Goal: Task Accomplishment & Management: Use online tool/utility

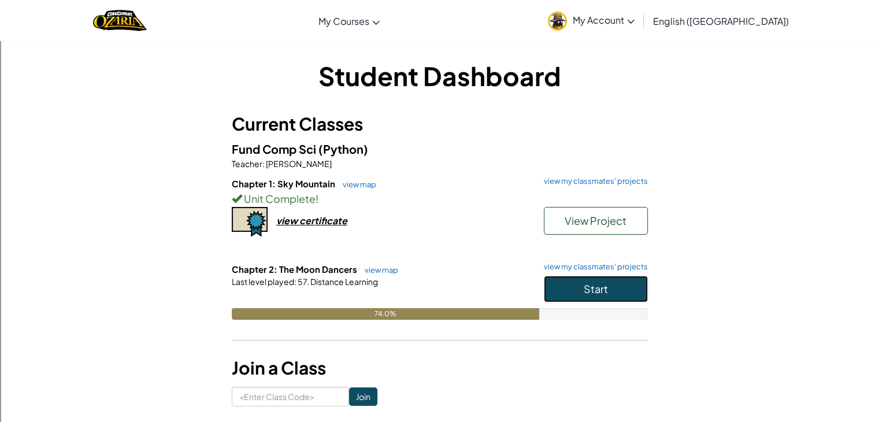
click at [585, 286] on span "Start" at bounding box center [596, 288] width 24 height 13
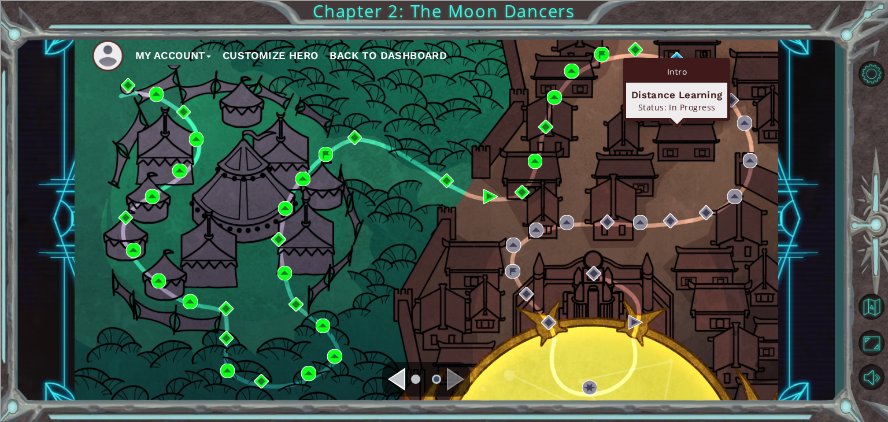
click at [671, 58] on div "Intro Distance Learning Status: In Progress" at bounding box center [676, 89] width 107 height 63
click at [677, 55] on img at bounding box center [677, 59] width 15 height 15
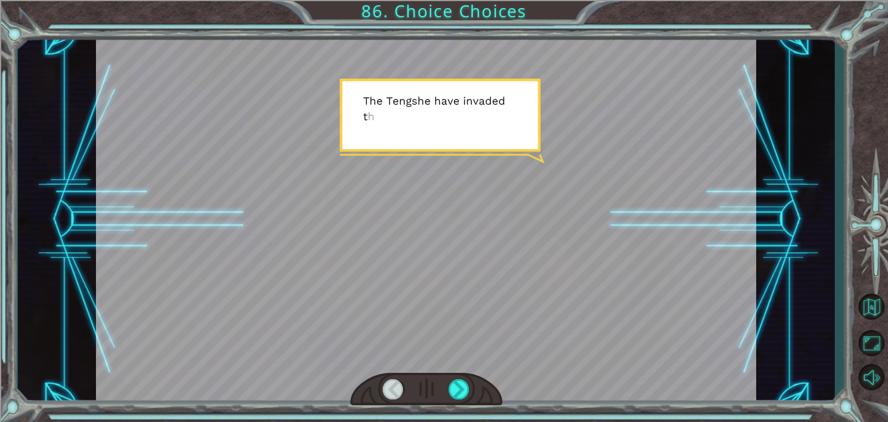
click at [557, 174] on div at bounding box center [426, 219] width 660 height 371
click at [461, 391] on div at bounding box center [459, 389] width 21 height 20
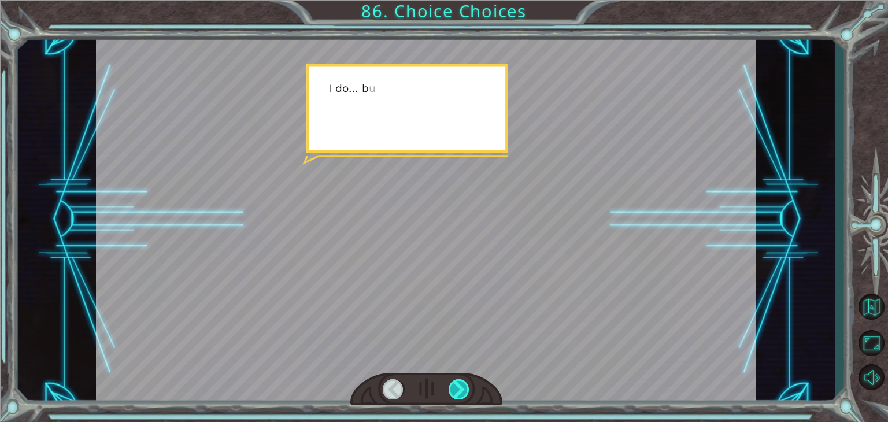
click at [461, 391] on div at bounding box center [459, 389] width 21 height 20
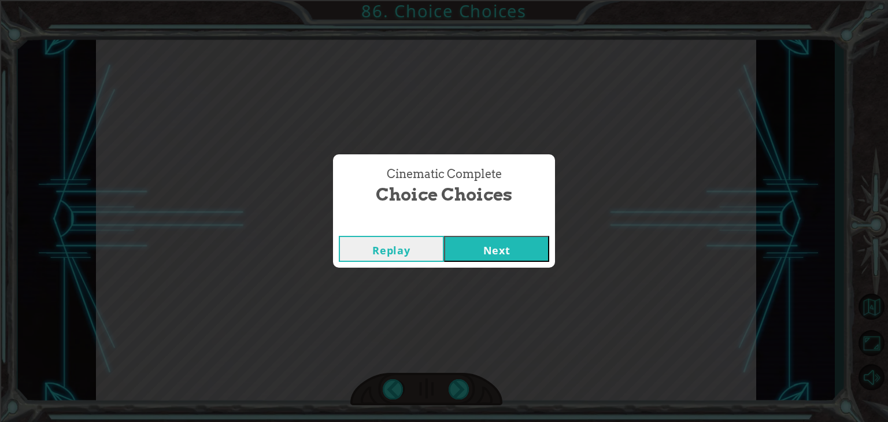
click at [476, 246] on button "Next" at bounding box center [496, 249] width 105 height 26
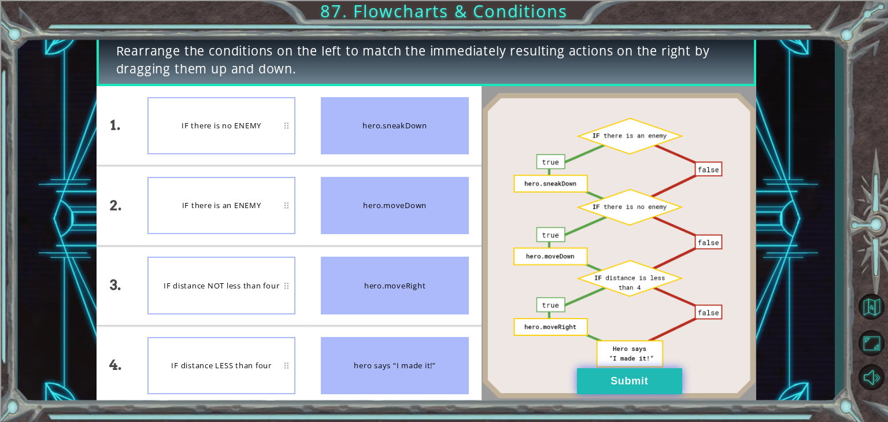
click at [597, 386] on button "Submit" at bounding box center [629, 381] width 105 height 26
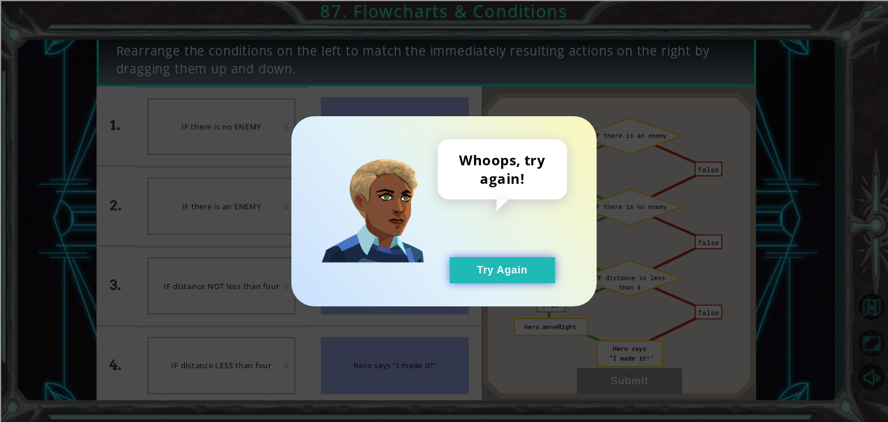
click at [494, 271] on button "Try Again" at bounding box center [502, 270] width 105 height 26
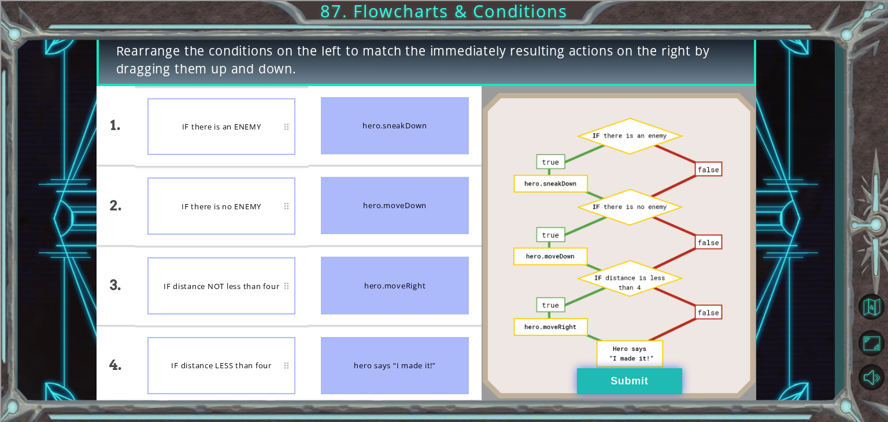
click at [612, 379] on button "Submit" at bounding box center [629, 381] width 105 height 26
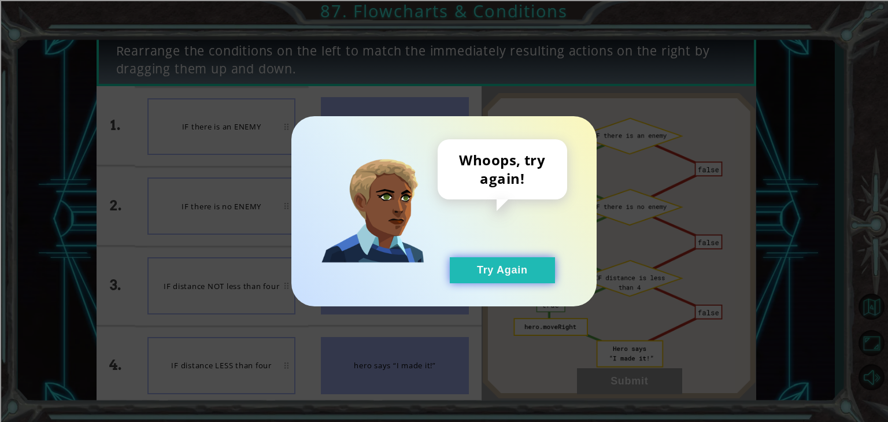
click at [532, 279] on button "Try Again" at bounding box center [502, 270] width 105 height 26
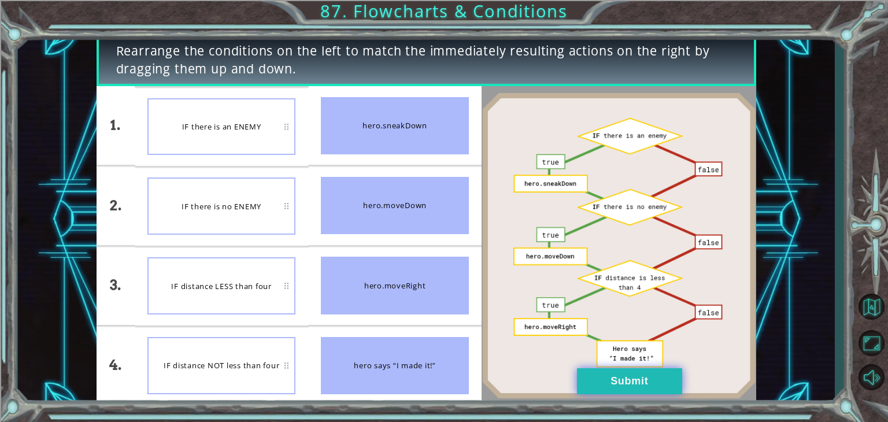
click at [608, 385] on button "Submit" at bounding box center [629, 381] width 105 height 26
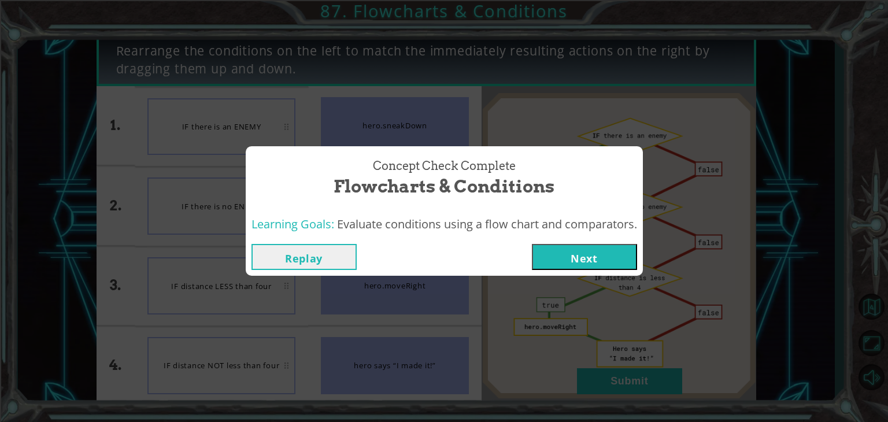
click at [579, 250] on button "Next" at bounding box center [584, 257] width 105 height 26
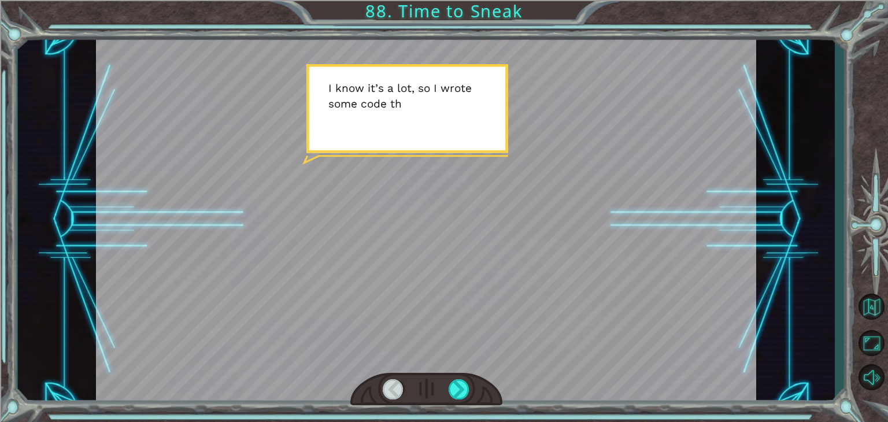
click at [396, 219] on div at bounding box center [426, 219] width 660 height 371
click at [458, 383] on div at bounding box center [459, 389] width 21 height 20
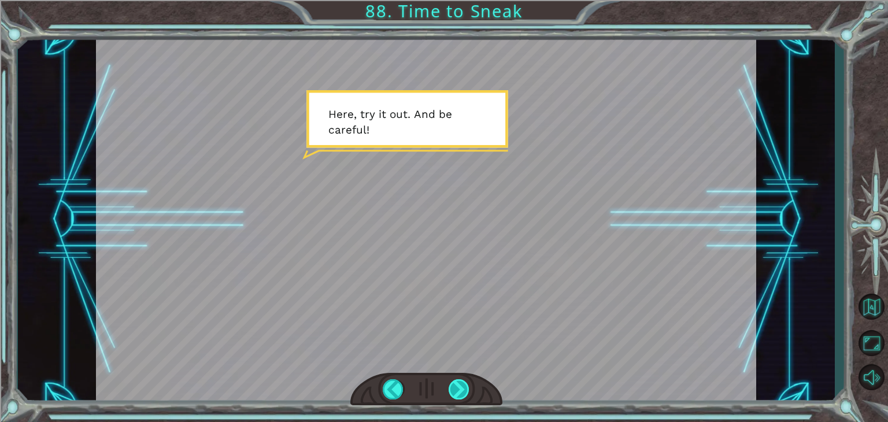
click at [464, 391] on div at bounding box center [459, 389] width 21 height 20
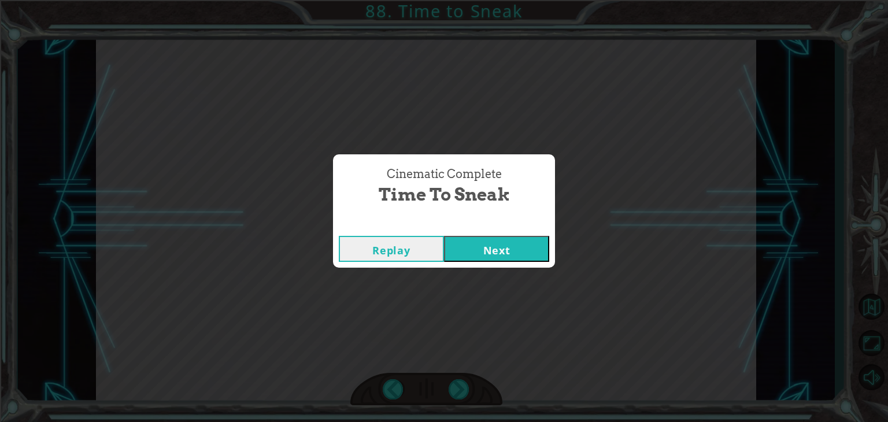
click at [479, 223] on div "Cinematic Complete" at bounding box center [444, 225] width 222 height 12
click at [481, 241] on button "Next" at bounding box center [496, 249] width 105 height 26
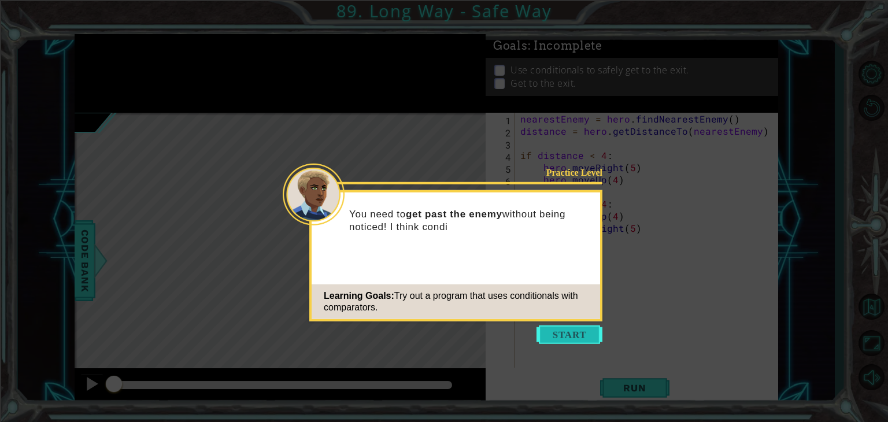
click at [560, 332] on button "Start" at bounding box center [570, 335] width 66 height 19
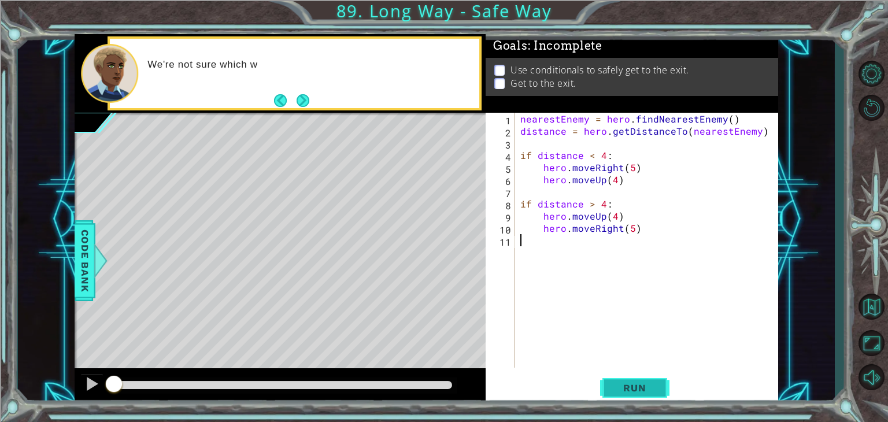
click at [627, 389] on span "Run" at bounding box center [635, 388] width 46 height 12
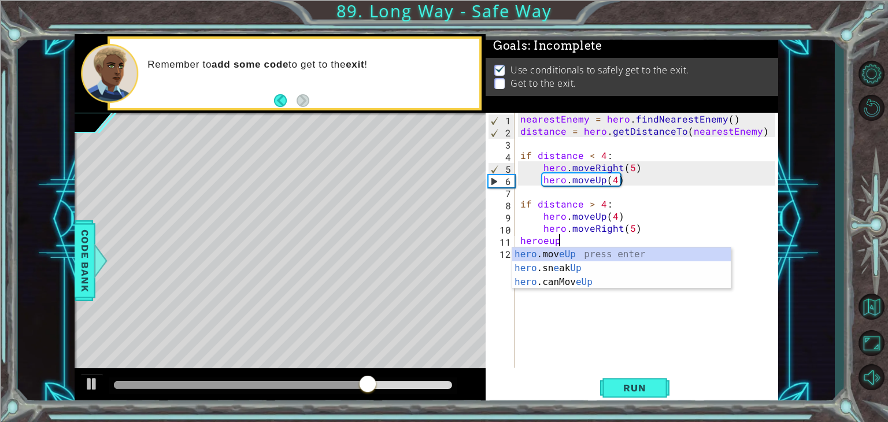
scroll to position [0, 2]
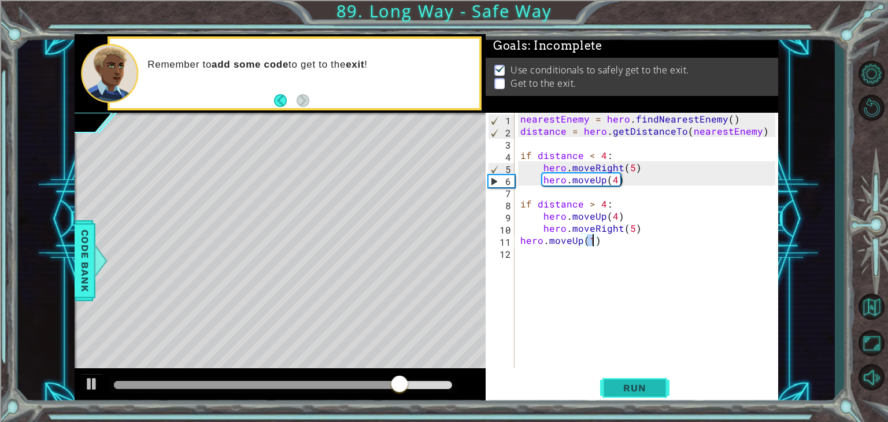
type textarea "hero.moveUp(1)"
click at [638, 393] on span "Run" at bounding box center [635, 388] width 46 height 12
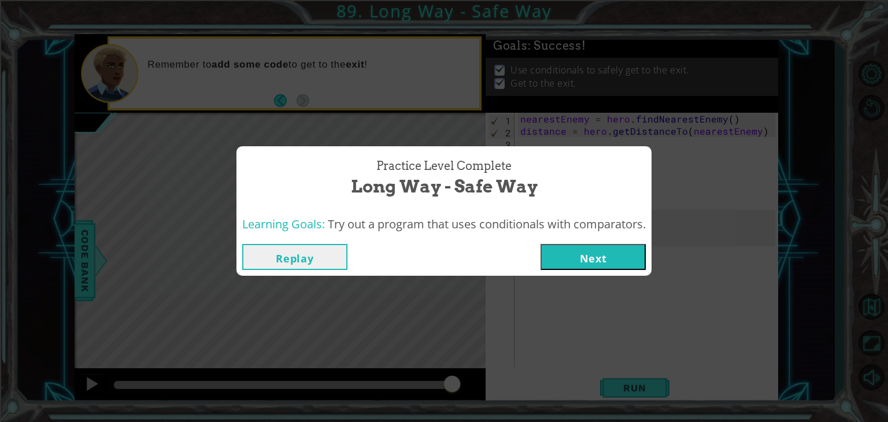
click at [585, 262] on button "Next" at bounding box center [593, 257] width 105 height 26
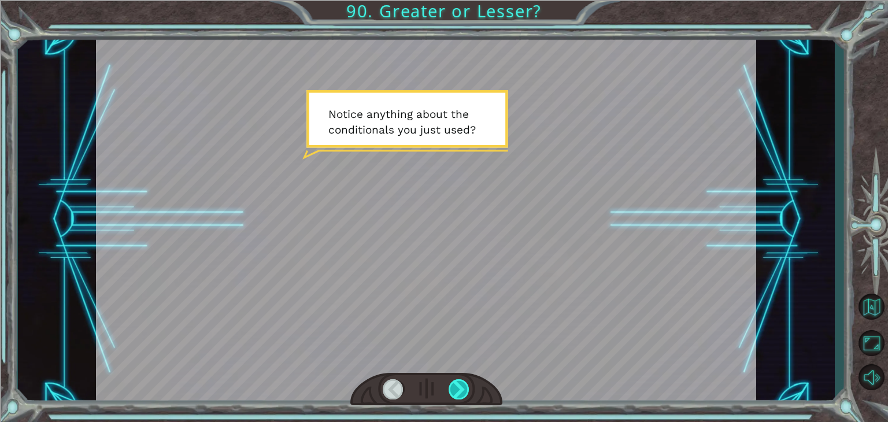
click at [450, 389] on div at bounding box center [459, 389] width 21 height 20
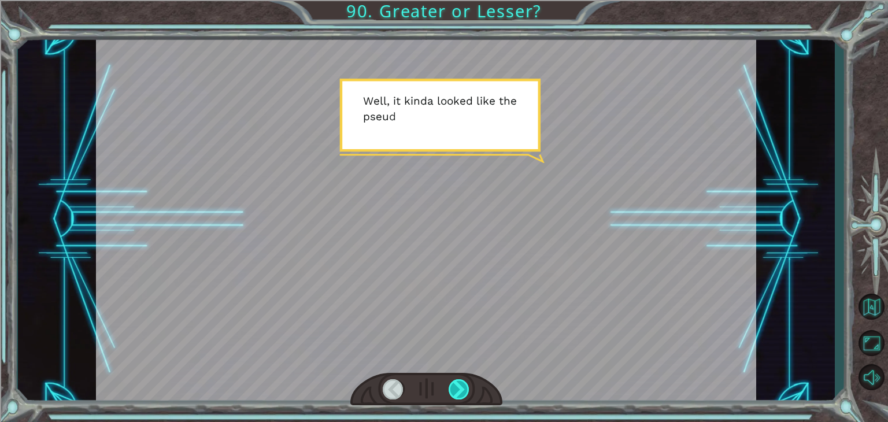
click at [452, 391] on div at bounding box center [459, 389] width 21 height 20
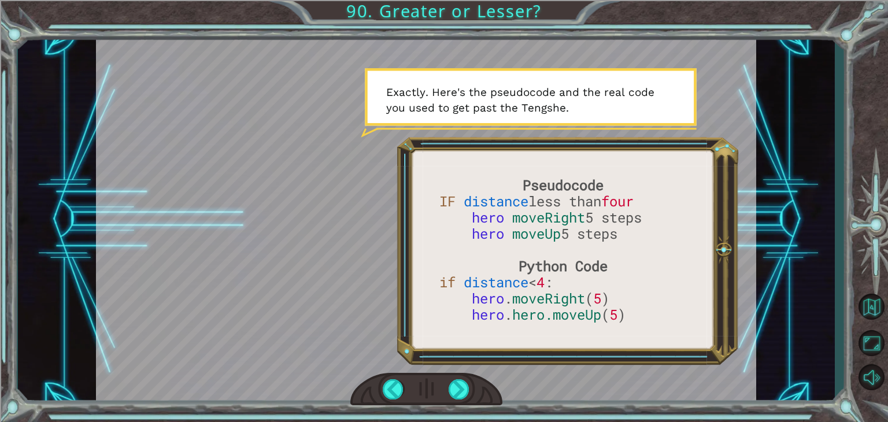
click at [556, 277] on div at bounding box center [426, 219] width 660 height 371
click at [453, 384] on div at bounding box center [459, 389] width 21 height 20
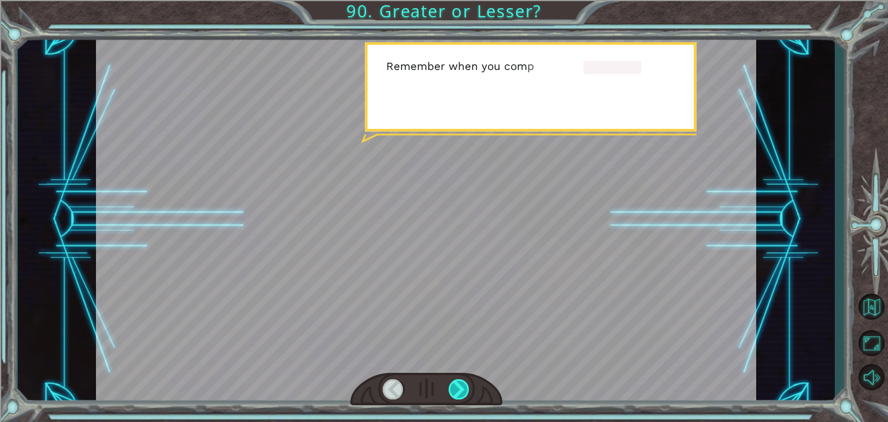
click at [464, 385] on div at bounding box center [459, 389] width 21 height 20
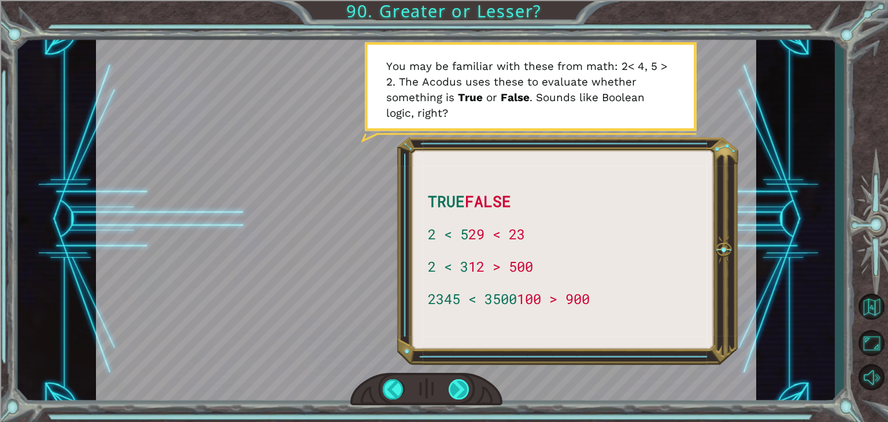
click at [458, 391] on div at bounding box center [459, 389] width 21 height 20
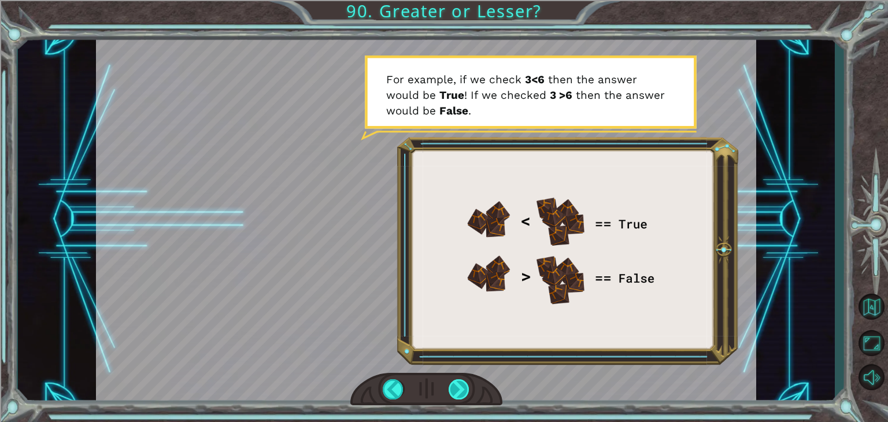
click at [462, 391] on div at bounding box center [459, 389] width 21 height 20
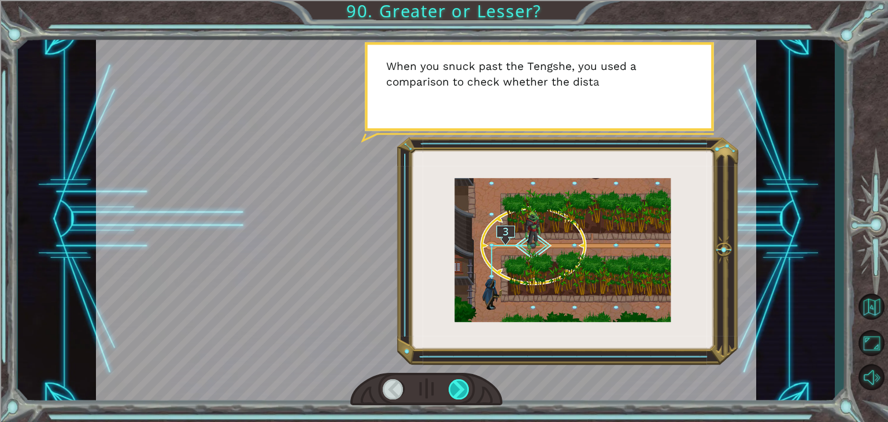
click at [462, 391] on div at bounding box center [459, 389] width 21 height 20
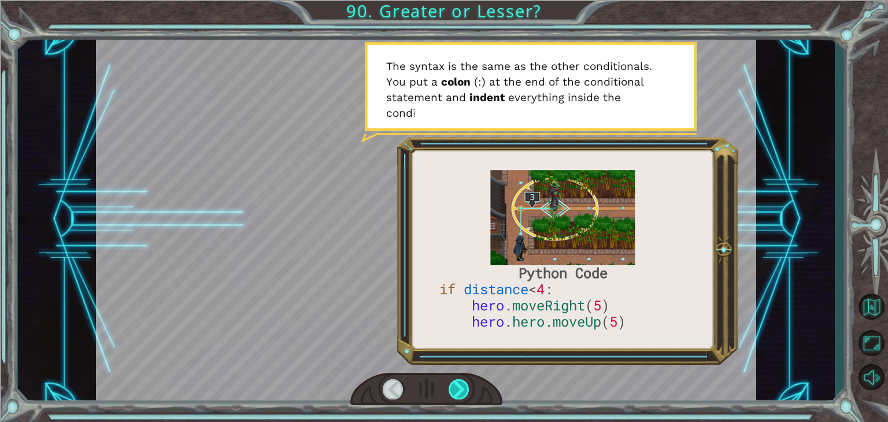
click at [462, 391] on div at bounding box center [459, 389] width 21 height 20
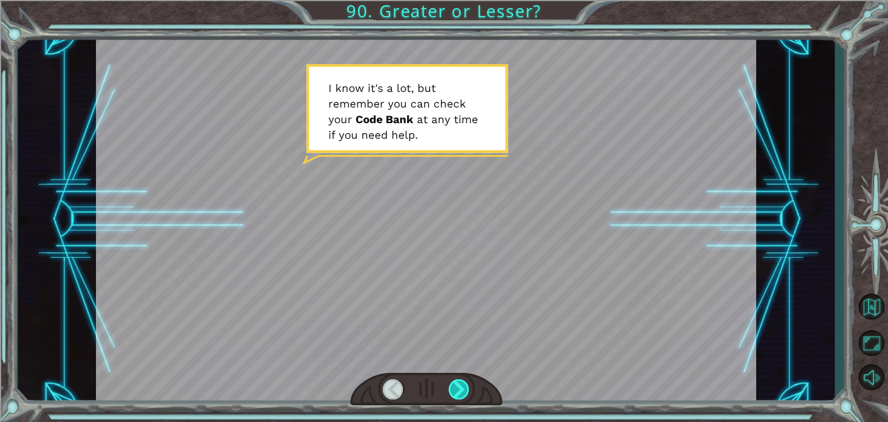
click at [462, 390] on div at bounding box center [459, 389] width 21 height 20
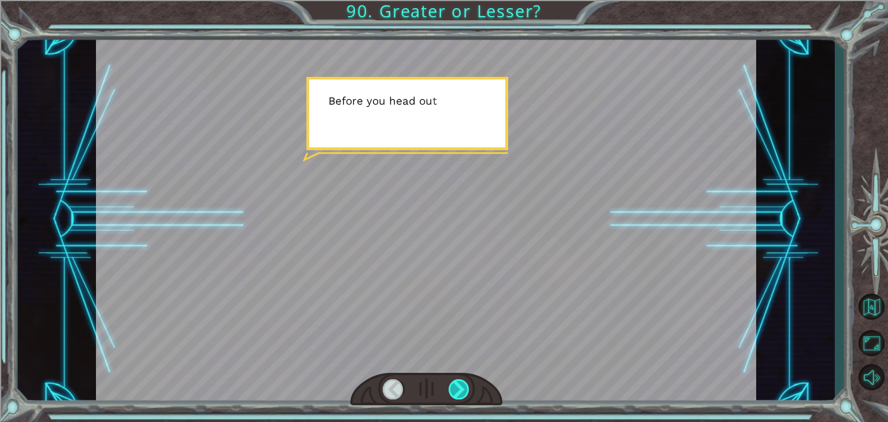
click at [462, 390] on div at bounding box center [459, 389] width 21 height 20
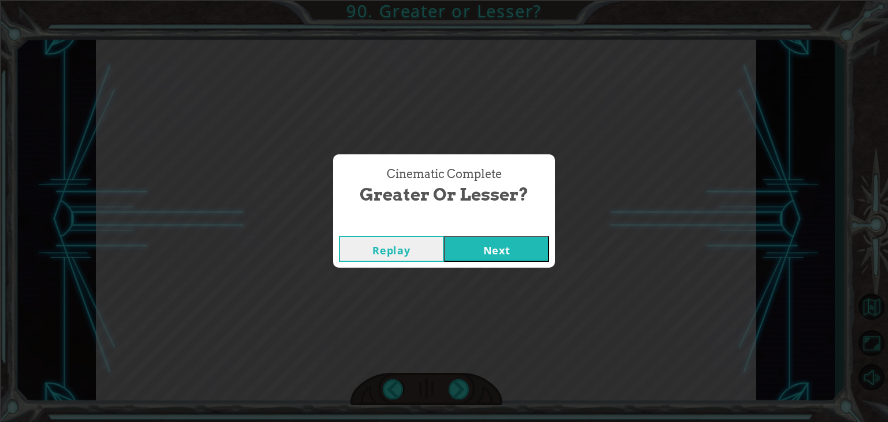
click at [493, 265] on div "Replay Next" at bounding box center [444, 249] width 222 height 38
click at [495, 245] on button "Next" at bounding box center [496, 249] width 105 height 26
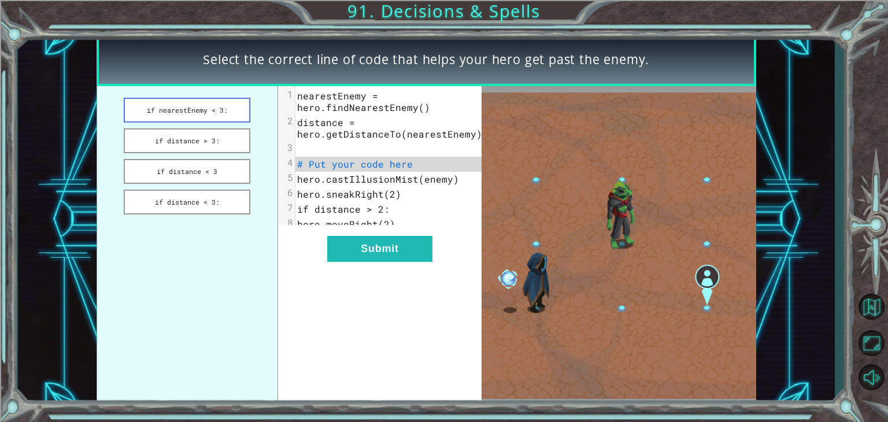
click at [208, 116] on button "if nearestEnemy < 3:" at bounding box center [187, 110] width 127 height 25
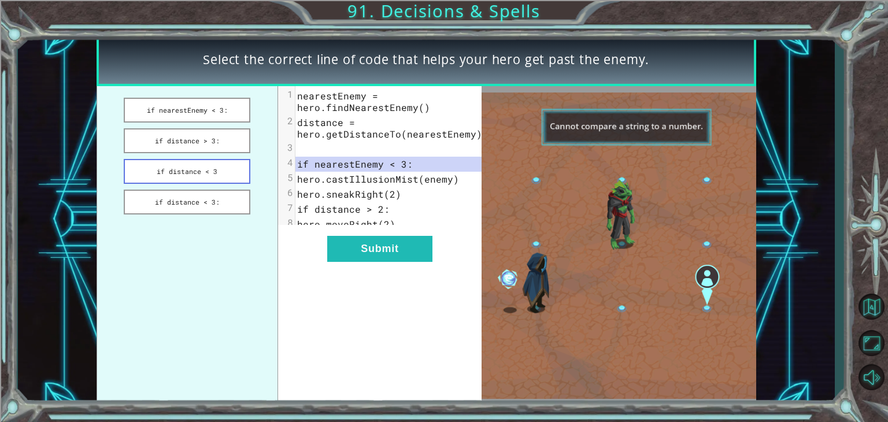
click at [182, 174] on button "if distance < 3" at bounding box center [187, 171] width 127 height 25
click at [210, 141] on button "if distance > 3:" at bounding box center [187, 140] width 127 height 25
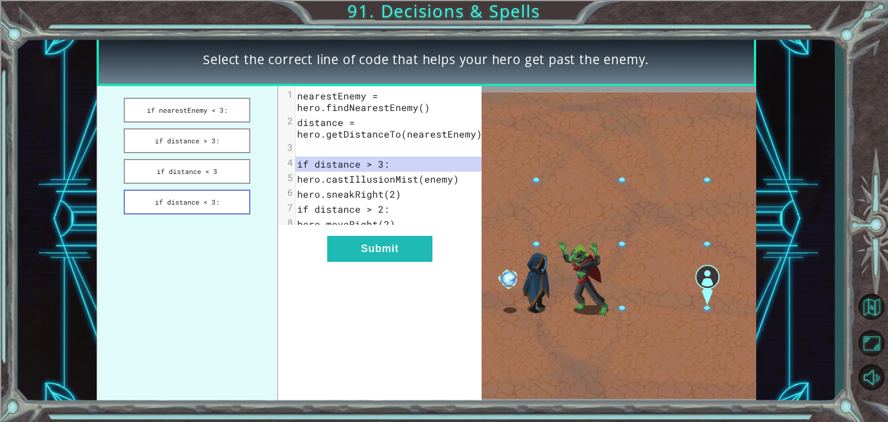
click at [202, 202] on button "if distance < 3:" at bounding box center [187, 202] width 127 height 25
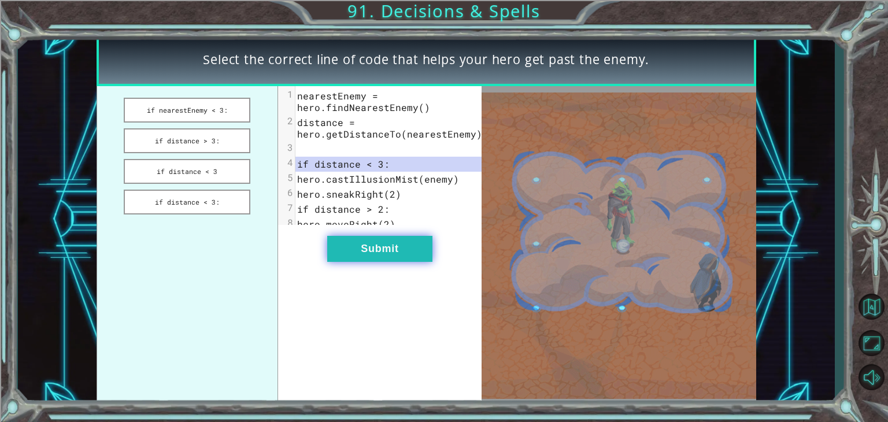
click at [366, 246] on button "Submit" at bounding box center [379, 249] width 105 height 26
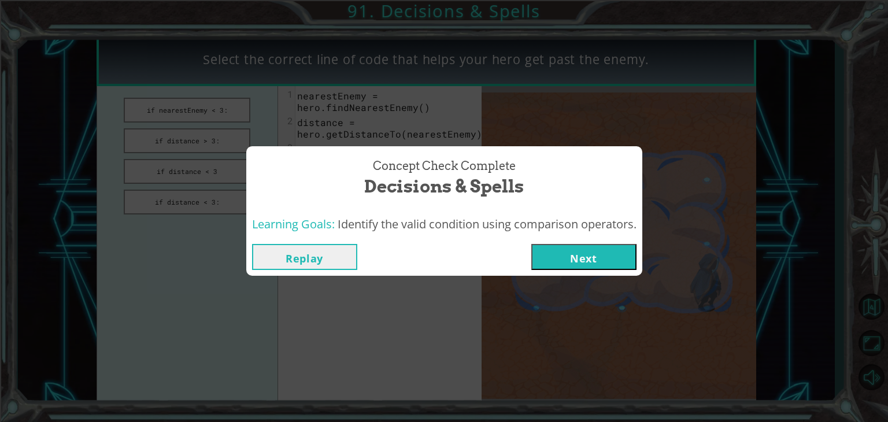
click at [590, 258] on button "Next" at bounding box center [583, 257] width 105 height 26
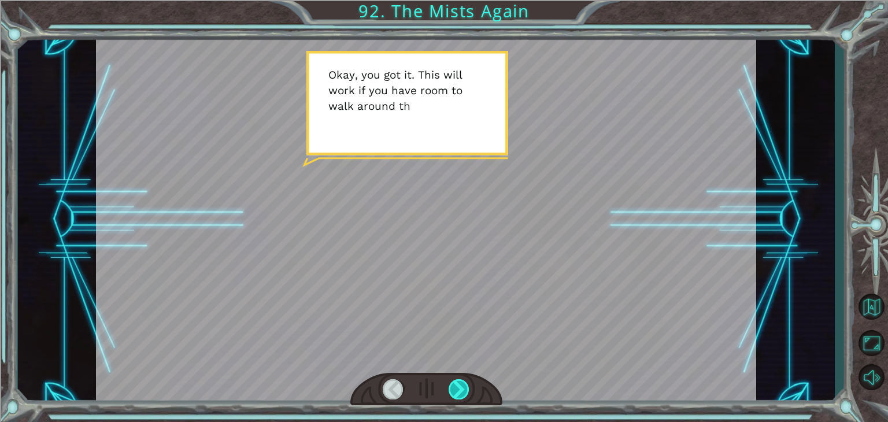
click at [458, 394] on div at bounding box center [459, 389] width 21 height 20
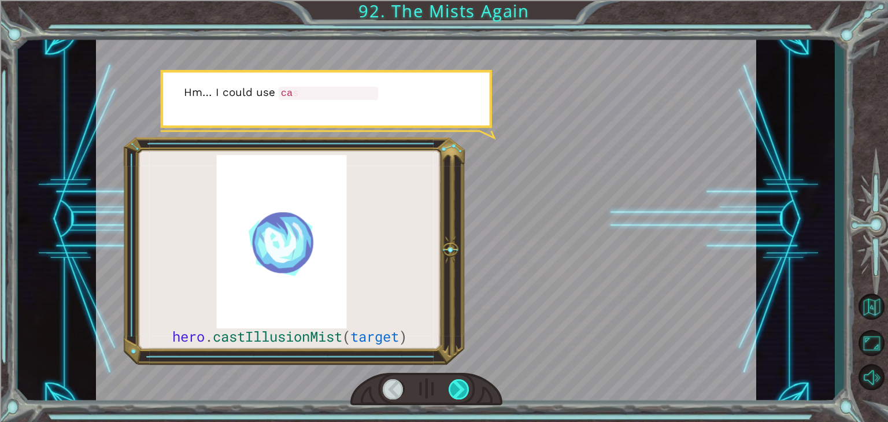
click at [463, 394] on div at bounding box center [459, 389] width 21 height 20
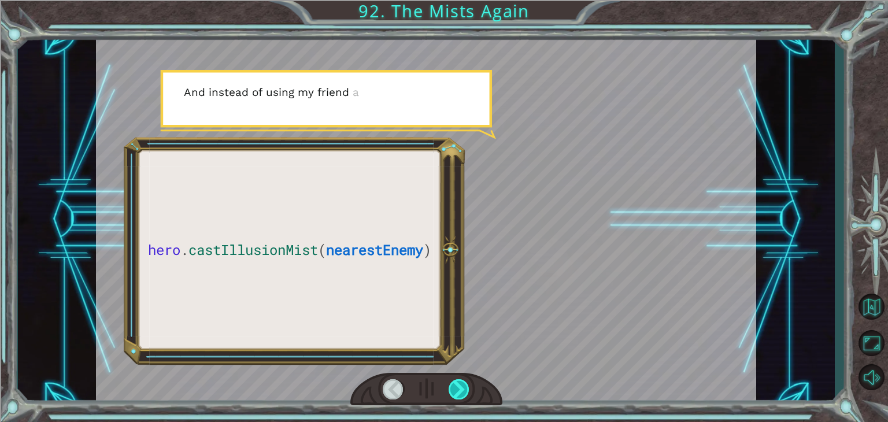
click at [463, 393] on div at bounding box center [459, 389] width 21 height 20
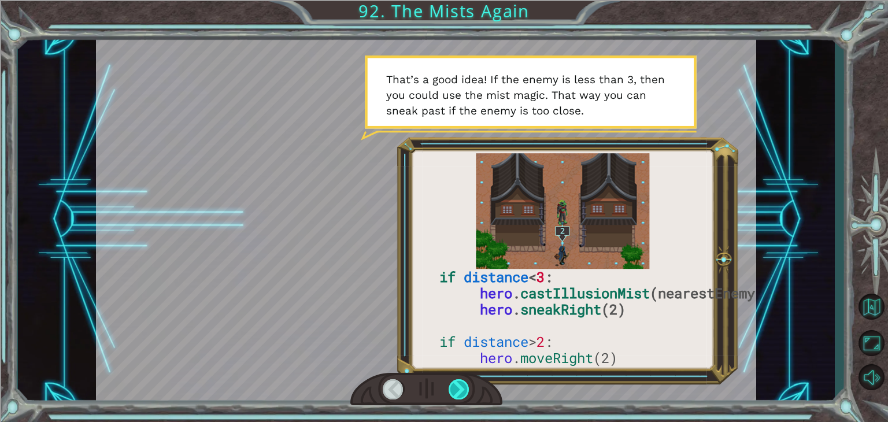
click at [453, 391] on div at bounding box center [459, 389] width 21 height 20
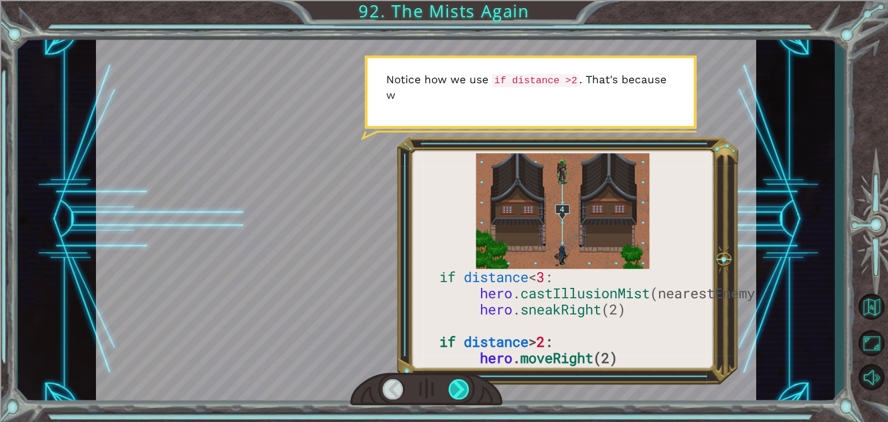
click at [453, 391] on div at bounding box center [459, 389] width 21 height 20
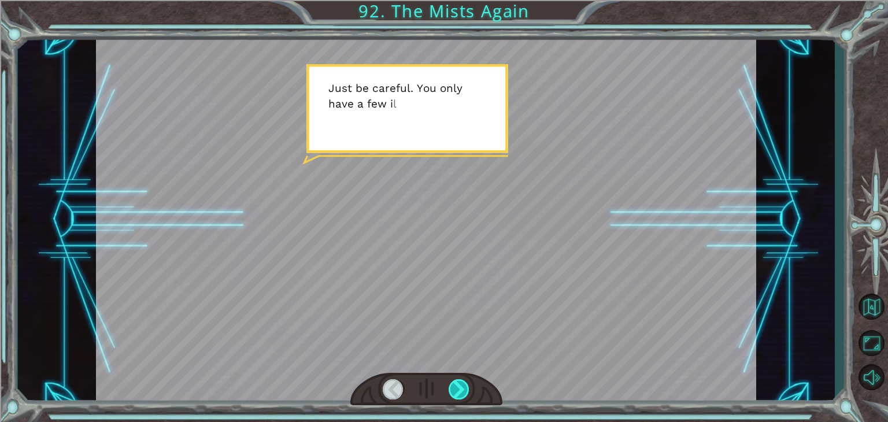
click at [457, 393] on div at bounding box center [459, 389] width 21 height 20
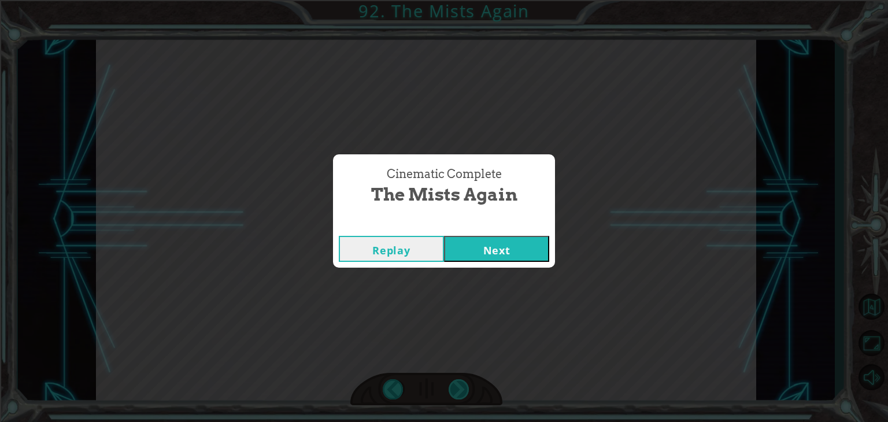
click at [457, 393] on div "Cinematic Complete The Mists Again Replay Next" at bounding box center [444, 211] width 888 height 422
click at [495, 249] on button "Next" at bounding box center [496, 249] width 105 height 26
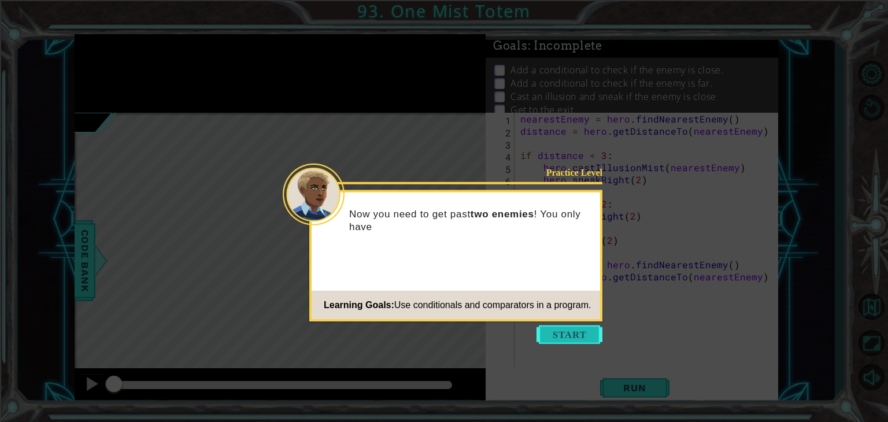
click at [549, 332] on button "Start" at bounding box center [570, 335] width 66 height 19
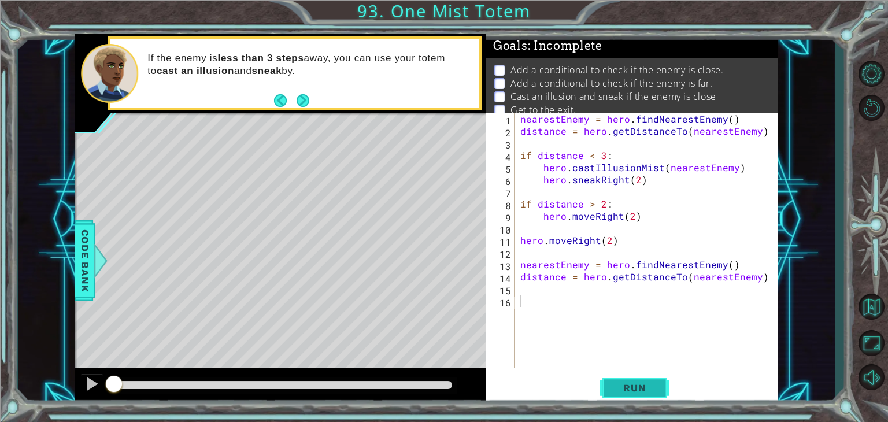
click at [632, 386] on span "Run" at bounding box center [635, 388] width 46 height 12
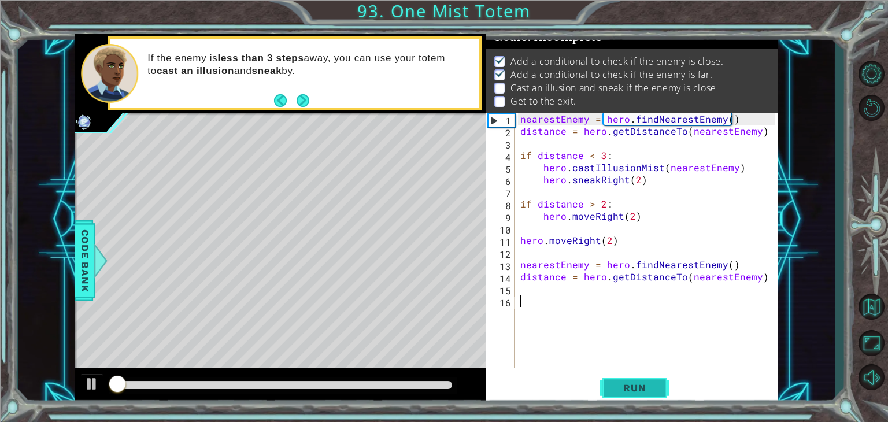
scroll to position [12, 0]
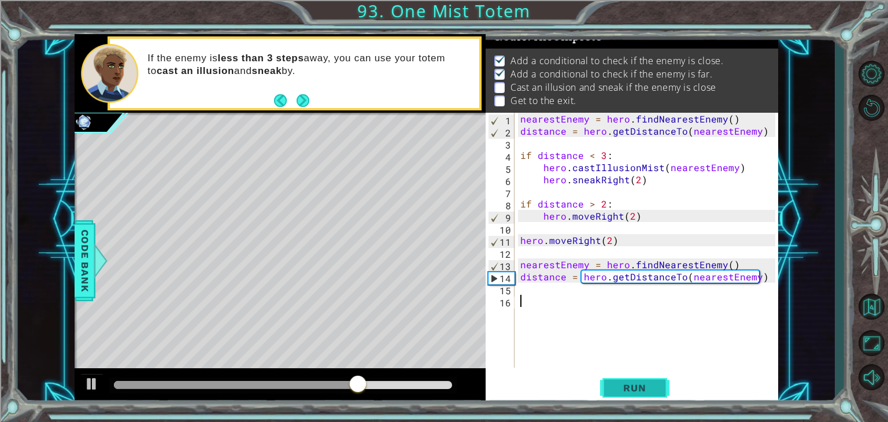
click at [632, 386] on span "Run" at bounding box center [635, 388] width 46 height 12
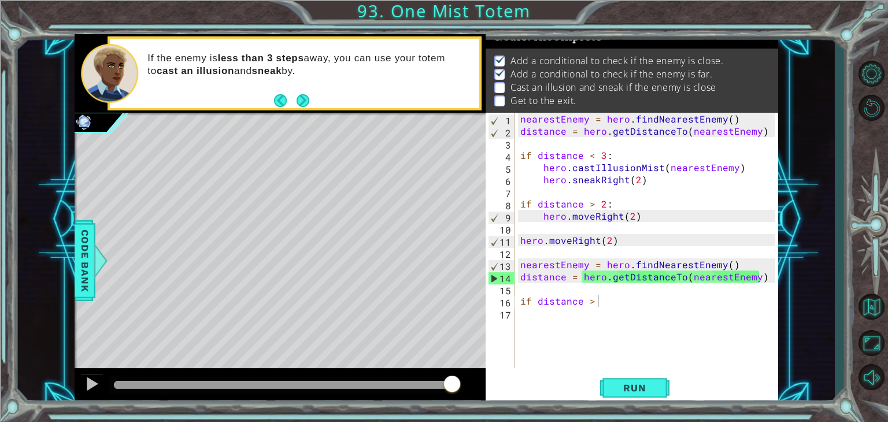
drag, startPoint x: 832, startPoint y: 270, endPoint x: 473, endPoint y: 402, distance: 382.5
click at [731, 317] on div "1 ההההההההההההההההההההההההההההההההההההההההההההההההההההההההההההההההההההההההההההה…" at bounding box center [426, 219] width 817 height 371
click at [414, 417] on div "1 ההההההההההההההההההההההההההההההההההההההההההההההההההההההההההההההההההההההההההההה…" at bounding box center [444, 211] width 888 height 422
click at [608, 306] on div "nearestEnemy = hero . findNearestEnemy ( ) distance = hero . getDistanceTo ( ne…" at bounding box center [649, 252] width 263 height 279
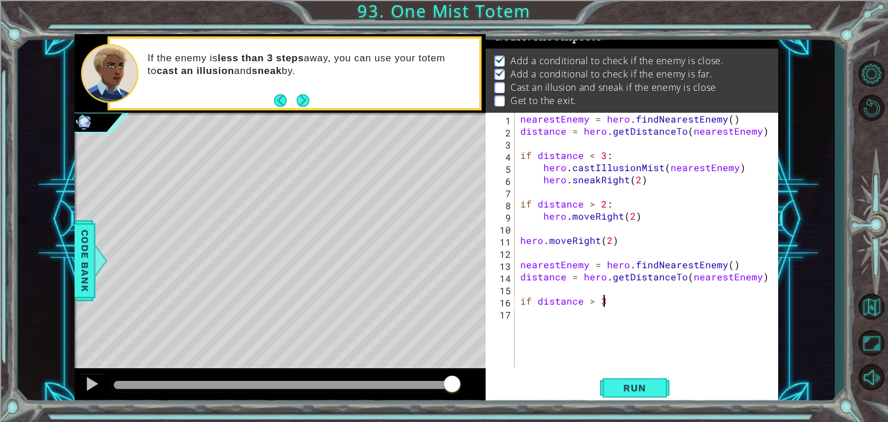
type textarea "if distance > 3:"
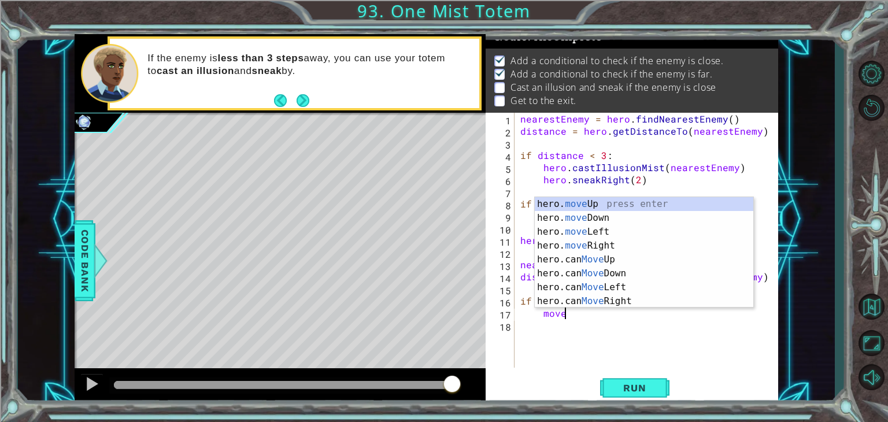
scroll to position [0, 2]
type textarea "m"
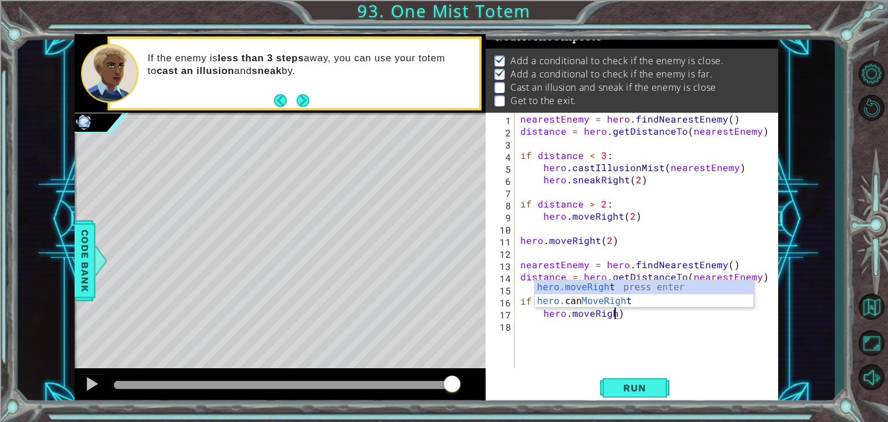
scroll to position [0, 5]
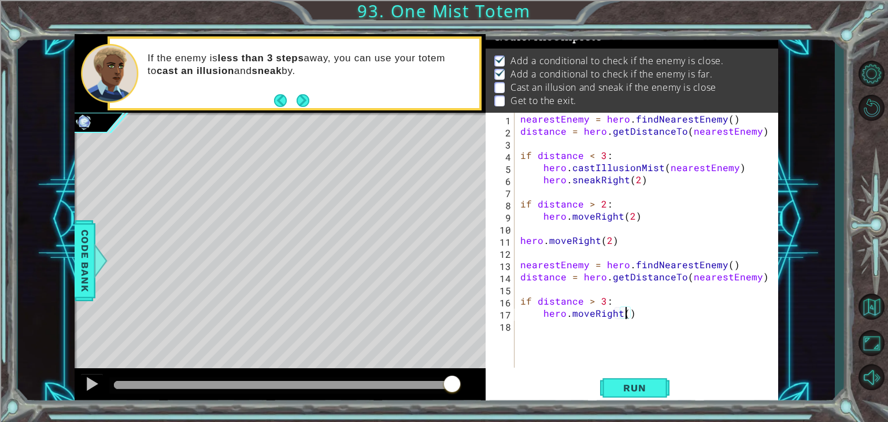
type textarea "hero.moveRight(2)"
click at [580, 320] on div "nearestEnemy = hero . findNearestEnemy ( ) distance = hero . getDistanceTo ( ne…" at bounding box center [649, 252] width 263 height 279
type textarea "if distance < 3:"
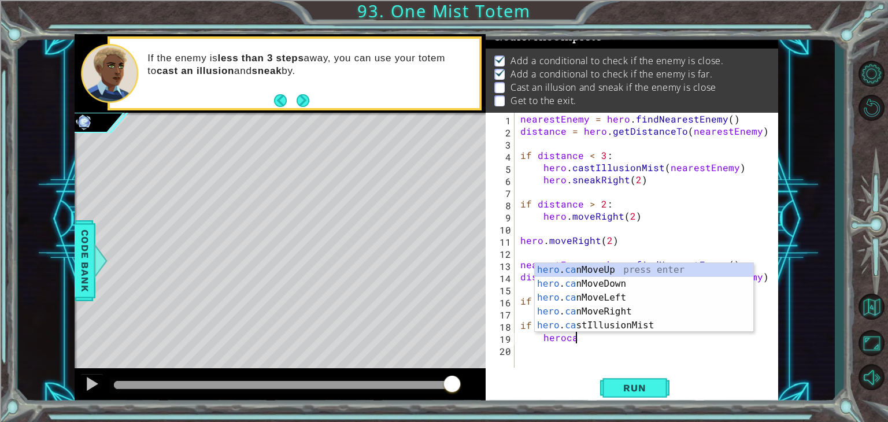
scroll to position [0, 3]
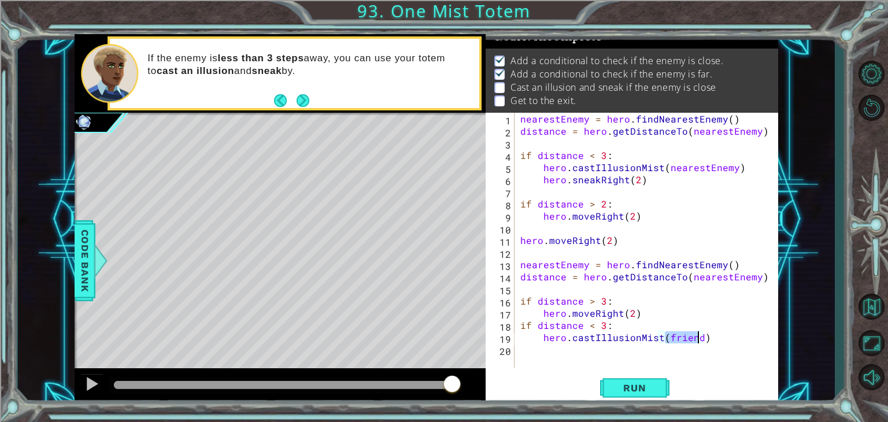
type textarea "hero.castIllusionMist()"
click at [712, 358] on div "nearestEnemy = hero . findNearestEnemy ( ) distance = hero . getDistanceTo ( ne…" at bounding box center [649, 252] width 263 height 279
click at [654, 391] on span "Run" at bounding box center [635, 388] width 46 height 12
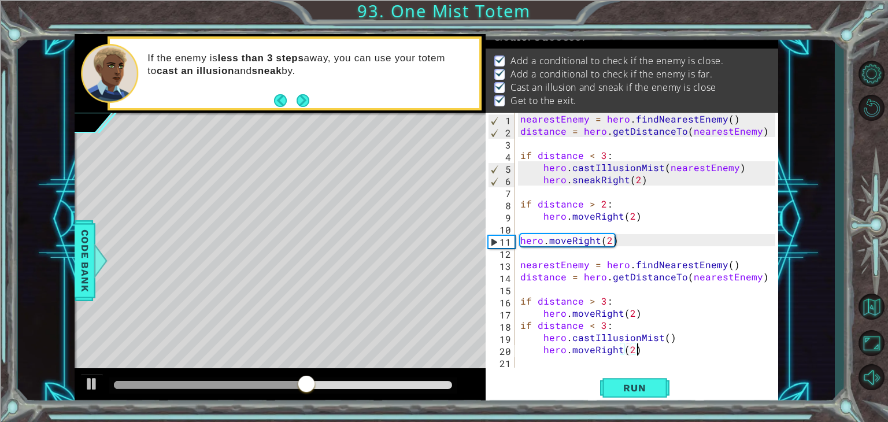
click at [665, 345] on div "nearestEnemy = hero . findNearestEnemy ( ) distance = hero . getDistanceTo ( ne…" at bounding box center [649, 252] width 263 height 279
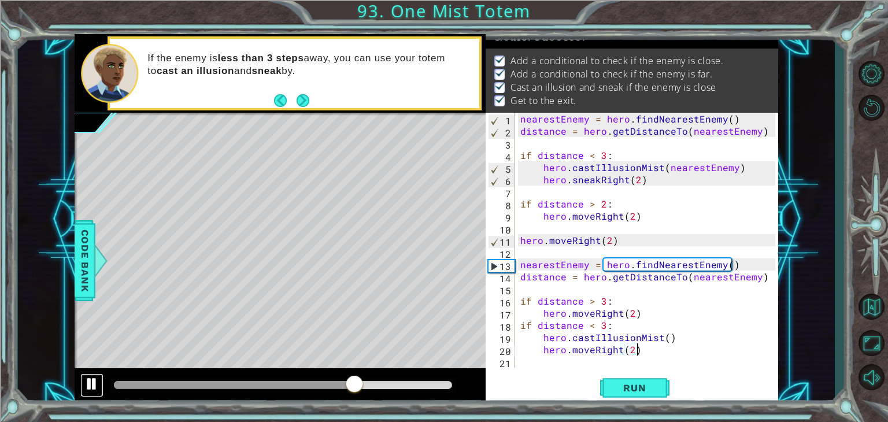
click at [94, 381] on div at bounding box center [91, 383] width 15 height 15
click at [664, 339] on div "nearestEnemy = hero . findNearestEnemy ( ) distance = hero . getDistanceTo ( ne…" at bounding box center [649, 252] width 263 height 279
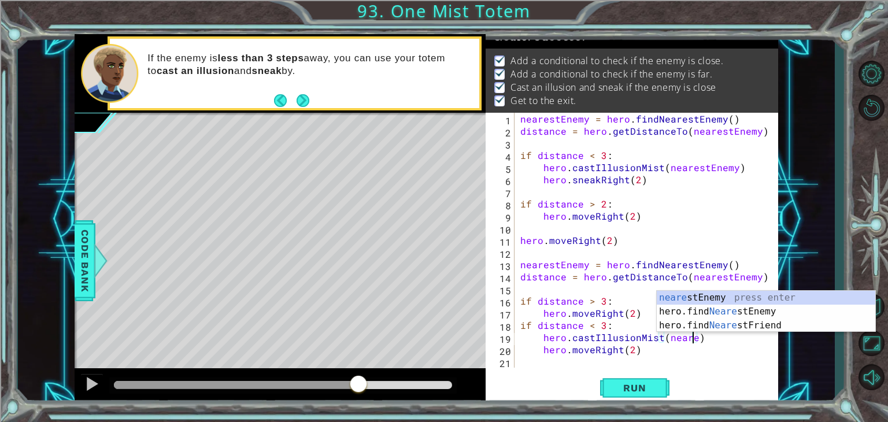
scroll to position [0, 11]
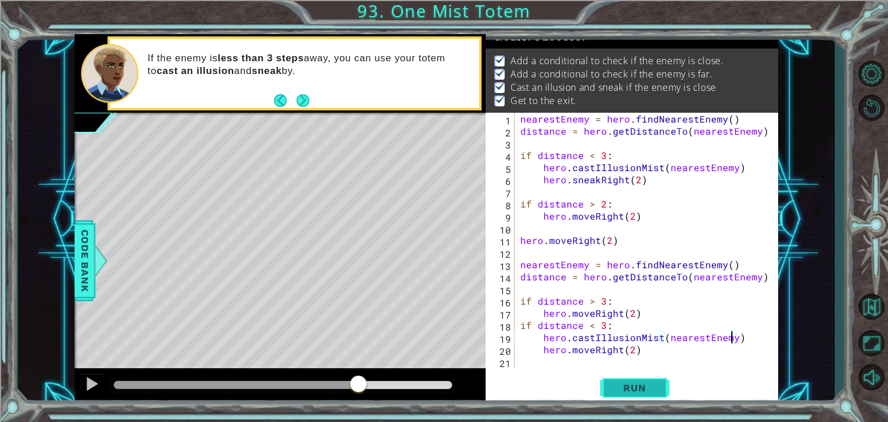
type textarea "hero.castIllusionMist(nearestEnemy)"
click at [604, 383] on button "Run" at bounding box center [634, 387] width 69 height 29
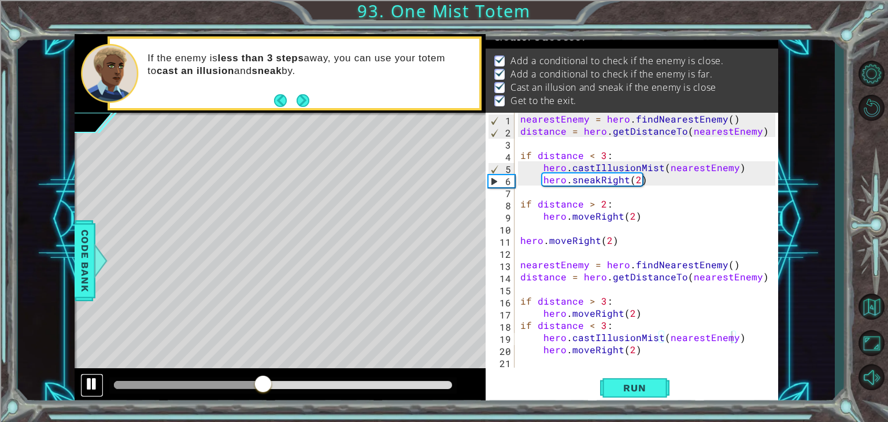
click at [100, 381] on button at bounding box center [91, 385] width 23 height 24
click at [615, 367] on div "nearestEnemy = hero . findNearestEnemy ( ) distance = hero . getDistanceTo ( ne…" at bounding box center [649, 252] width 263 height 279
click at [615, 371] on div "1 2 3 4 5 6 7 8 9 10 11 12 13 14 15 16 17 18 19 20 21 nearestEnemy = hero . fin…" at bounding box center [632, 259] width 293 height 292
click at [638, 387] on span "Run" at bounding box center [635, 388] width 46 height 12
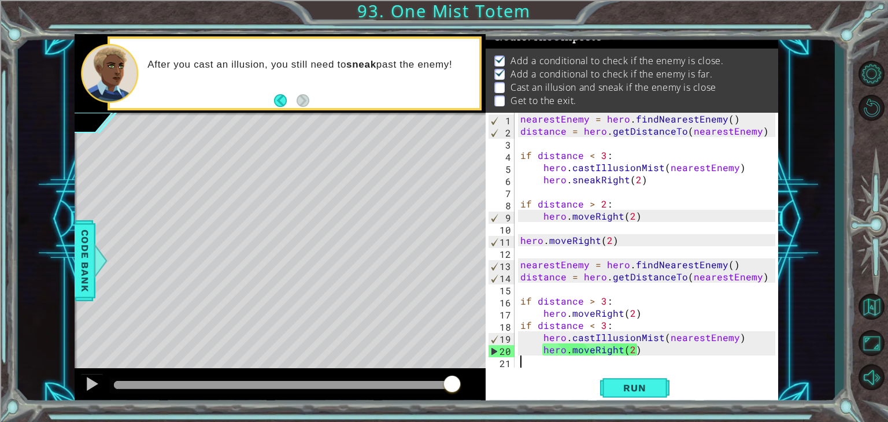
click at [591, 347] on div "nearestEnemy = hero . findNearestEnemy ( ) distance = hero . getDistanceTo ( ne…" at bounding box center [649, 252] width 263 height 279
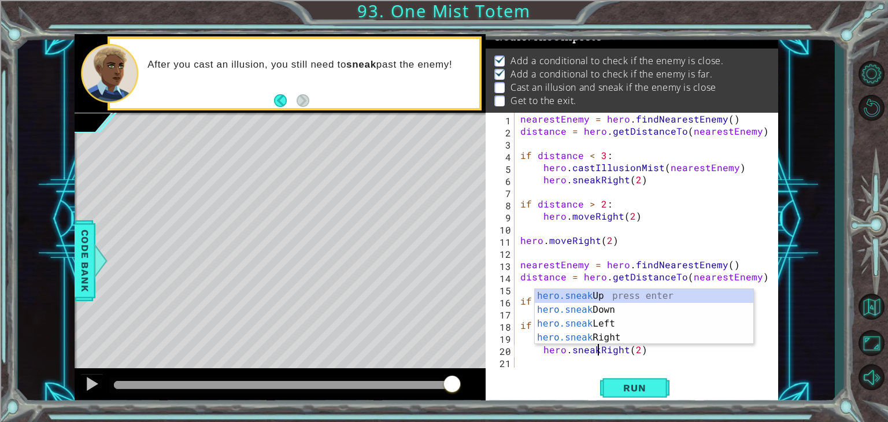
scroll to position [0, 5]
type textarea "hero.sneakRight(2)"
click at [617, 384] on span "Run" at bounding box center [635, 388] width 46 height 12
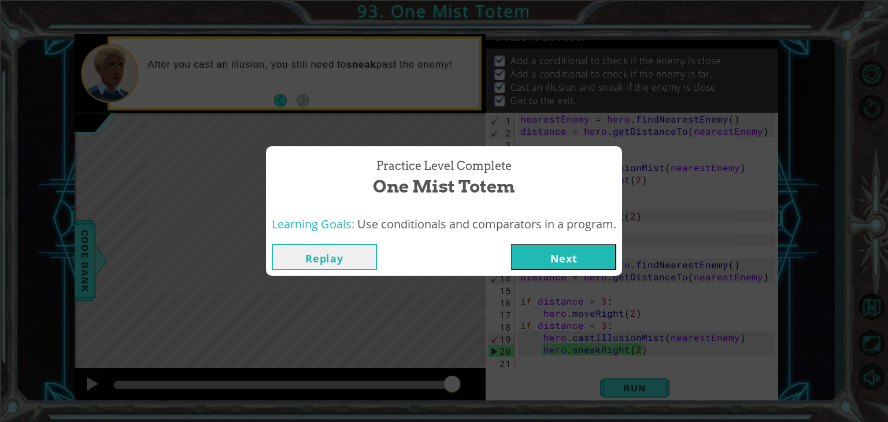
click at [539, 253] on button "Next" at bounding box center [563, 257] width 105 height 26
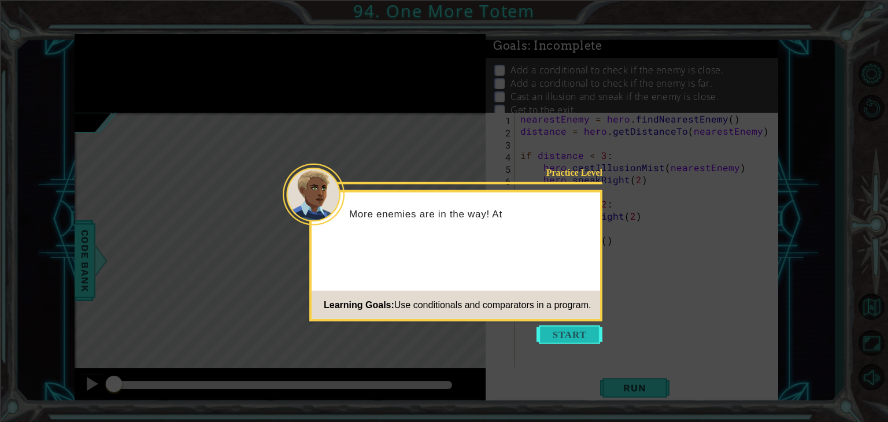
click at [562, 334] on button "Start" at bounding box center [570, 335] width 66 height 19
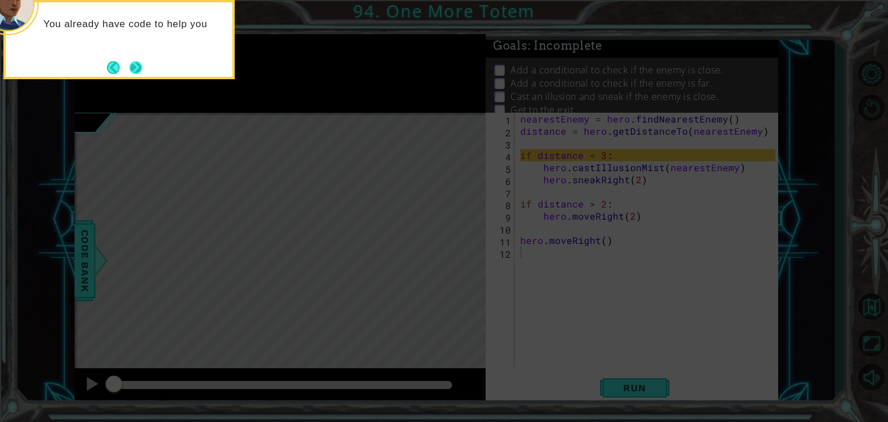
click at [142, 67] on button "Next" at bounding box center [135, 67] width 21 height 21
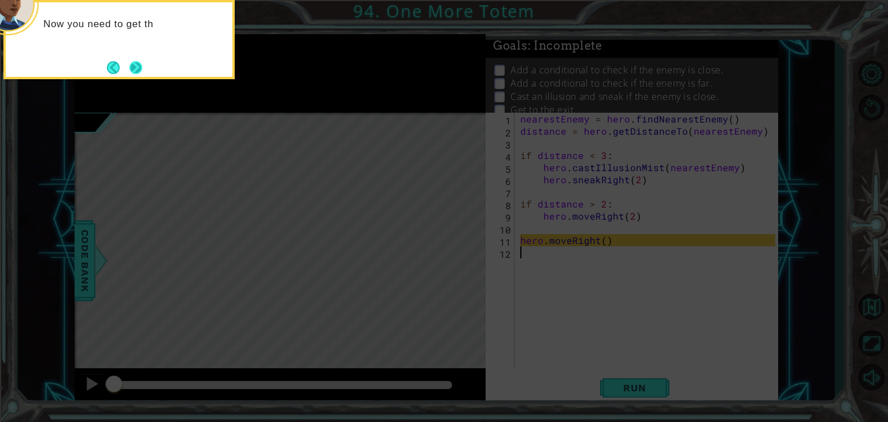
click at [134, 68] on button "Next" at bounding box center [136, 68] width 20 height 20
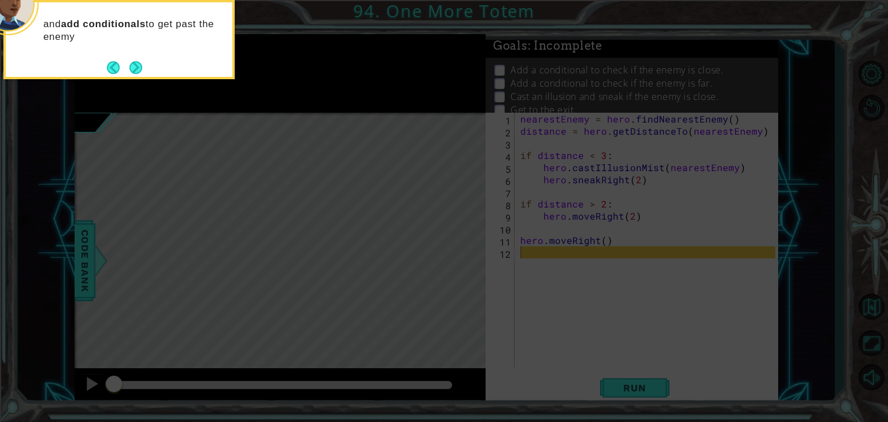
click at [134, 68] on button "Next" at bounding box center [135, 67] width 21 height 21
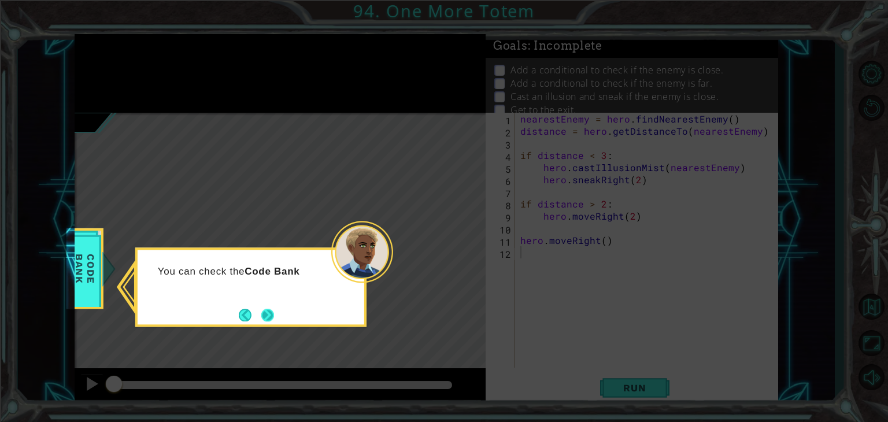
click at [268, 321] on button "Next" at bounding box center [267, 315] width 19 height 19
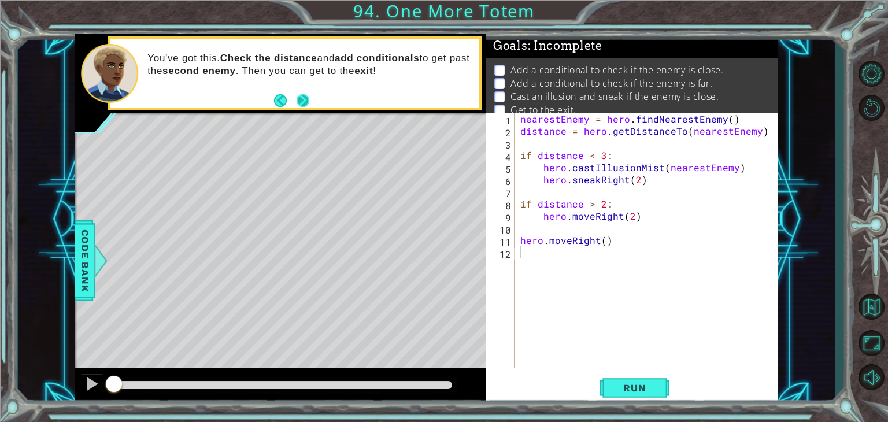
click at [310, 100] on button "Next" at bounding box center [303, 100] width 19 height 19
click at [633, 390] on span "Run" at bounding box center [635, 388] width 46 height 12
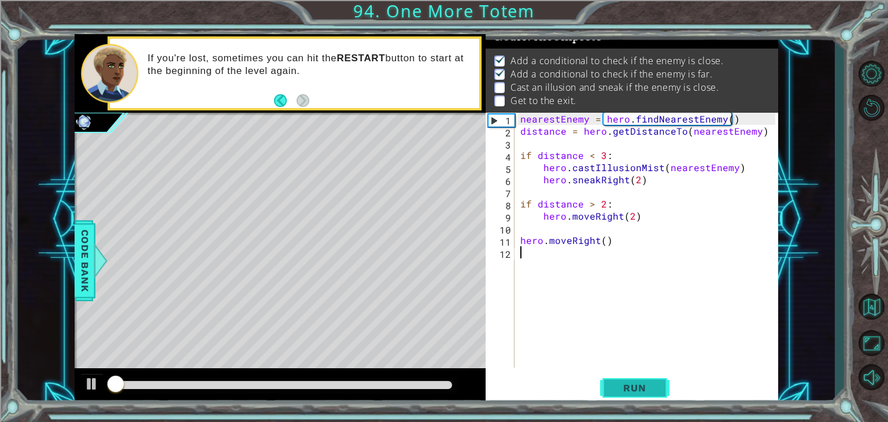
scroll to position [12, 0]
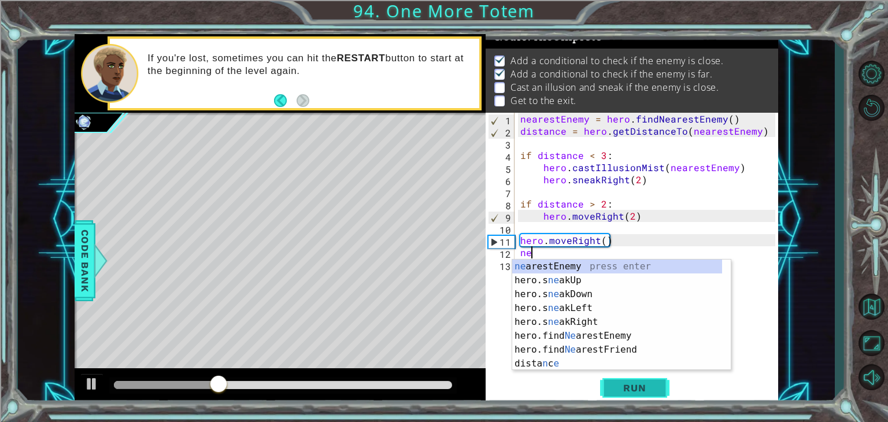
type textarea "ner"
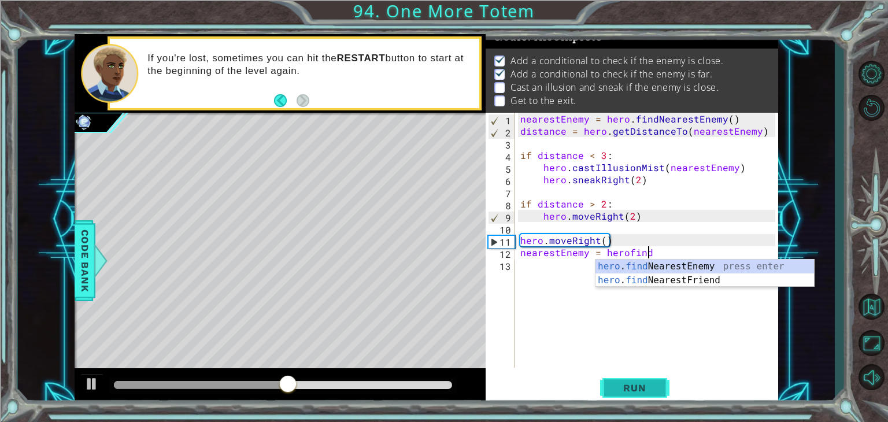
scroll to position [0, 7]
type textarea "nearestEnemy = hero.findNearestEnemy()"
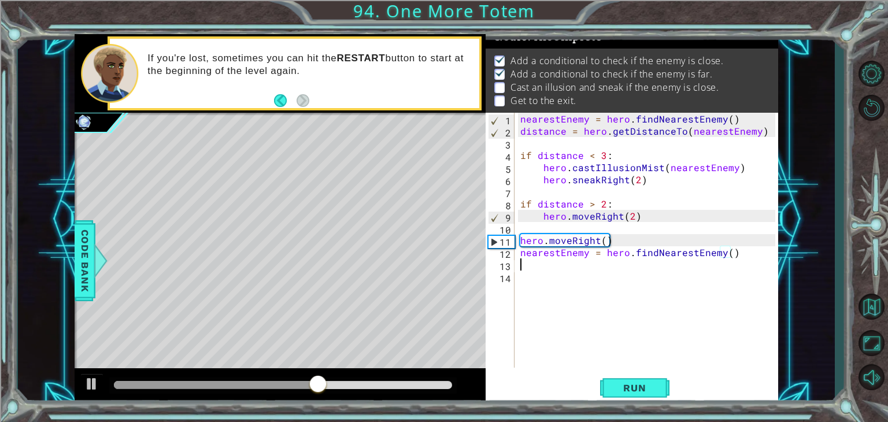
scroll to position [0, 0]
type textarea "]"
type textarea "nearestEnemy = hero.findNearestEnemy()"
click at [567, 264] on div "nearestEnemy = hero . findNearestEnemy ( ) distance = hero . getDistanceTo ( ne…" at bounding box center [649, 252] width 263 height 279
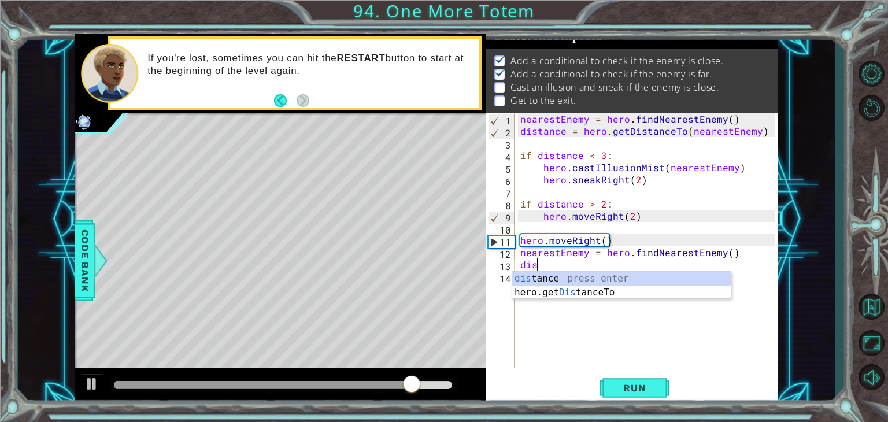
type textarea "d"
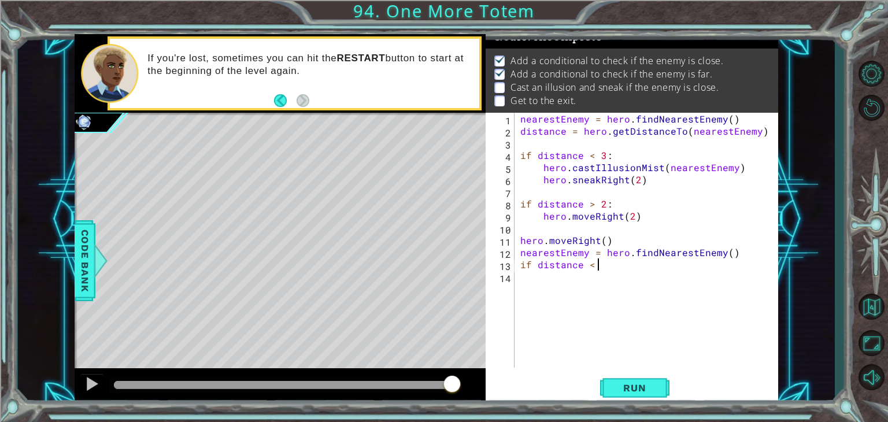
scroll to position [0, 4]
type textarea "if distance < 3"
type textarea "`"
type textarea "if distance < 3:"
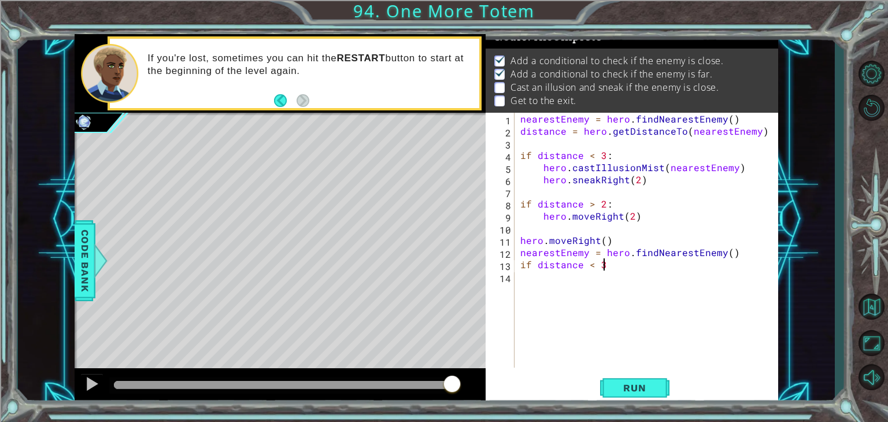
scroll to position [0, 5]
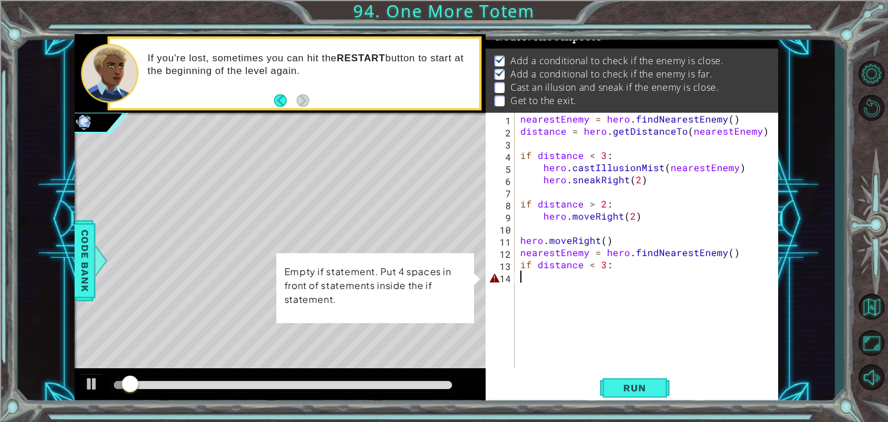
click at [570, 276] on div "nearestEnemy = hero . findNearestEnemy ( ) distance = hero . getDistanceTo ( ne…" at bounding box center [649, 252] width 263 height 279
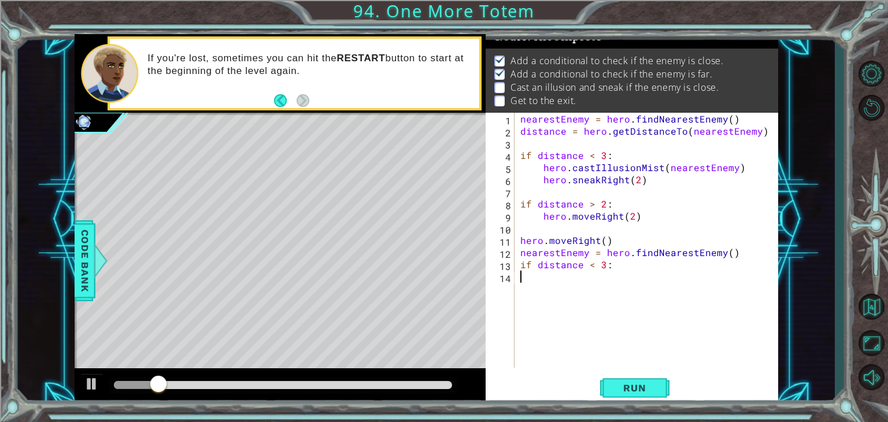
type textarea "if distance < 3:"
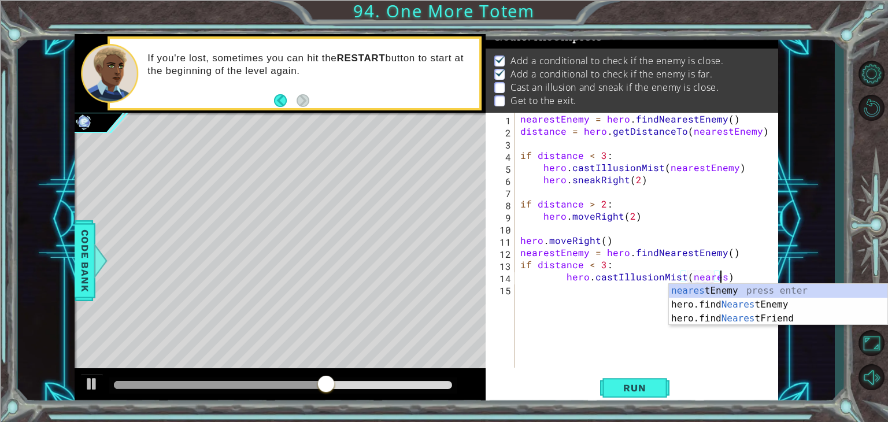
scroll to position [0, 12]
type textarea "hero.castIllusionMist(nearestEnemy)"
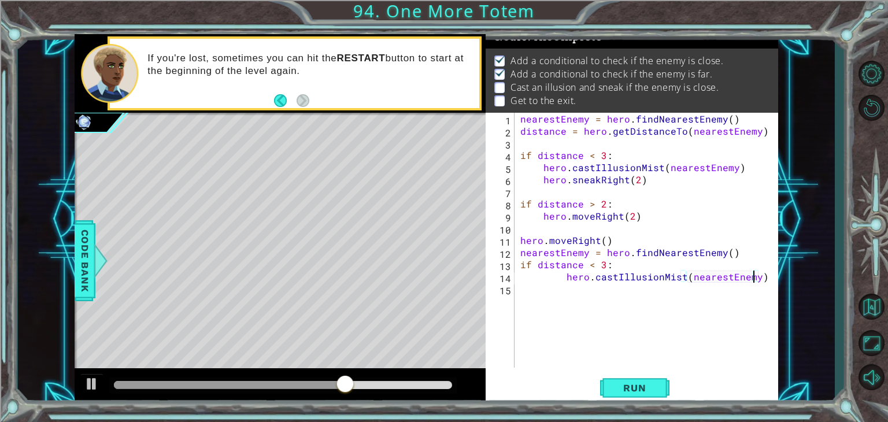
click at [556, 292] on div "nearestEnemy = hero . findNearestEnemy ( ) distance = hero . getDistanceTo ( ne…" at bounding box center [649, 252] width 263 height 279
click at [562, 275] on div "nearestEnemy = hero . findNearestEnemy ( ) distance = hero . getDistanceTo ( ne…" at bounding box center [649, 252] width 263 height 279
click at [564, 274] on div "nearestEnemy = hero . findNearestEnemy ( ) distance = hero . getDistanceTo ( ne…" at bounding box center [649, 252] width 263 height 279
type textarea "hero.castIllusionMist(nearestEnemy)"
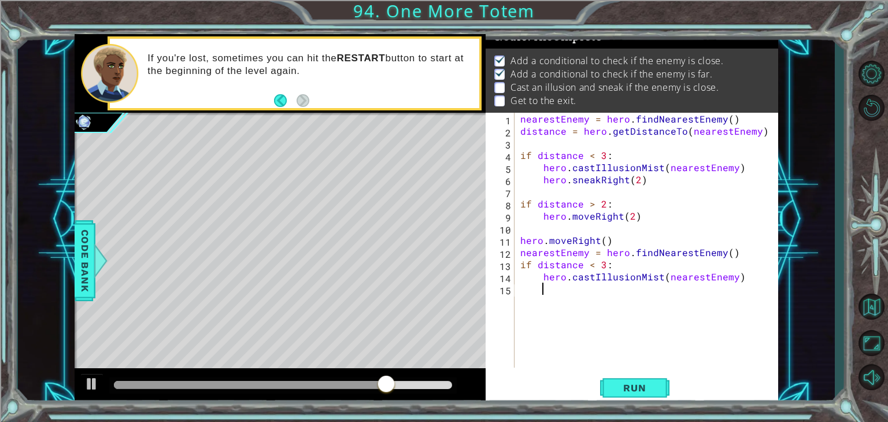
click at [598, 297] on div "nearestEnemy = hero . findNearestEnemy ( ) distance = hero . getDistanceTo ( ne…" at bounding box center [649, 252] width 263 height 279
type textarea "hero.sneakright(3)"
click at [584, 307] on div "nearestEnemy = hero . findNearestEnemy ( ) distance = hero . getDistanceTo ( ne…" at bounding box center [649, 252] width 263 height 279
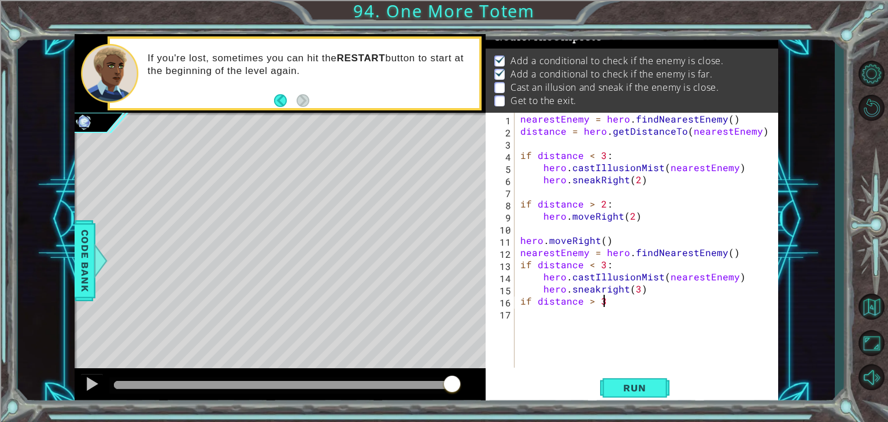
scroll to position [0, 5]
type textarea "if distance > 3:"
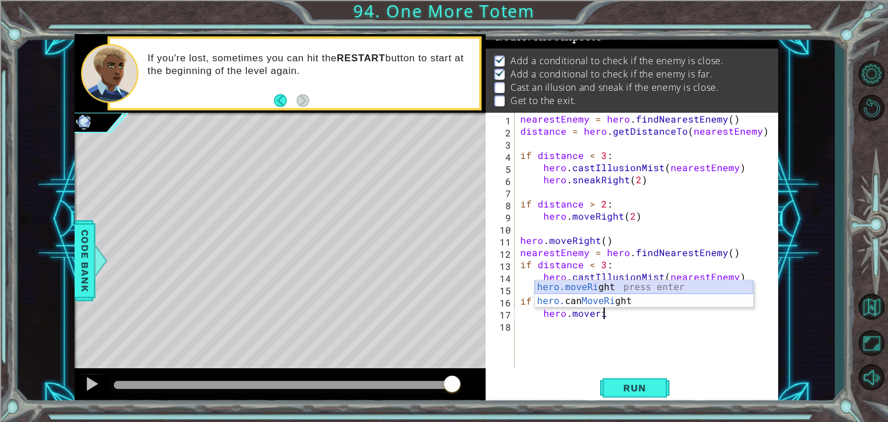
click at [680, 288] on div "hero.moveRi ght press enter hero. can MoveRi ght press enter" at bounding box center [644, 308] width 219 height 56
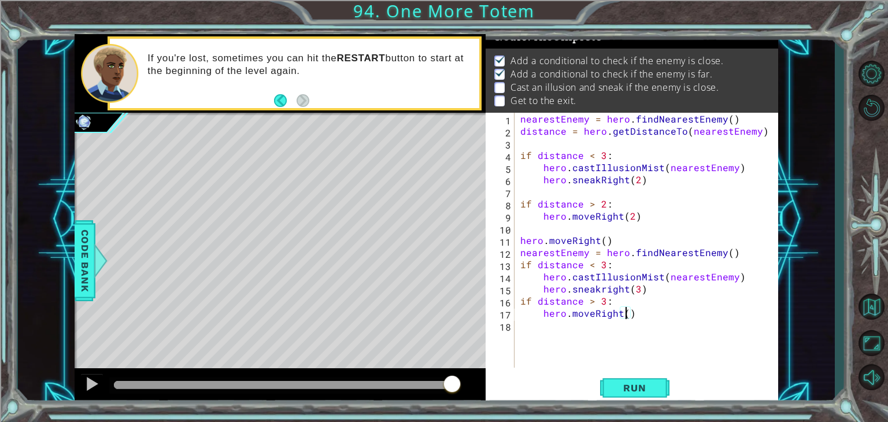
type textarea "hero.moveRight(3)"
click at [719, 317] on div "nearestEnemy = hero . findNearestEnemy ( ) distance = hero . getDistanceTo ( ne…" at bounding box center [649, 252] width 263 height 279
click at [691, 344] on div "nearestEnemy = hero . findNearestEnemy ( ) distance = hero . getDistanceTo ( ne…" at bounding box center [649, 252] width 263 height 279
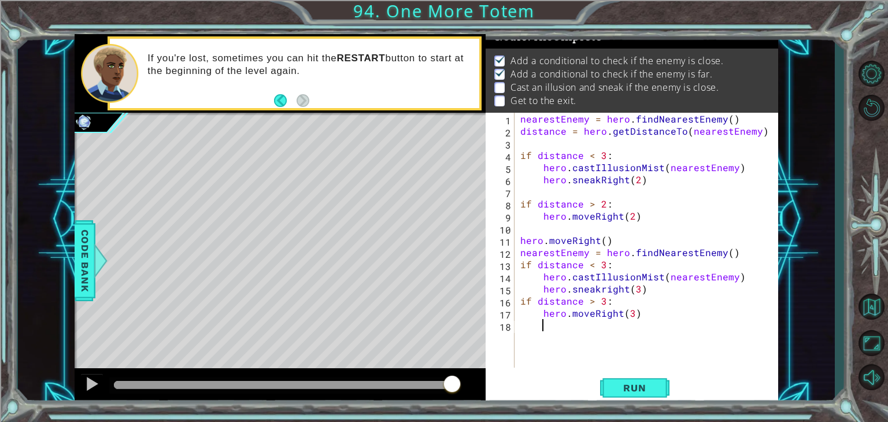
type textarea "]"
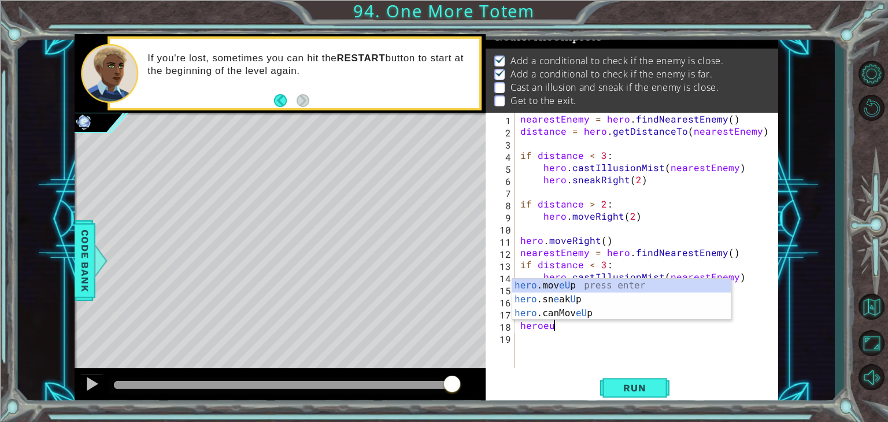
scroll to position [0, 1]
type textarea "hero.moveUp(1)"
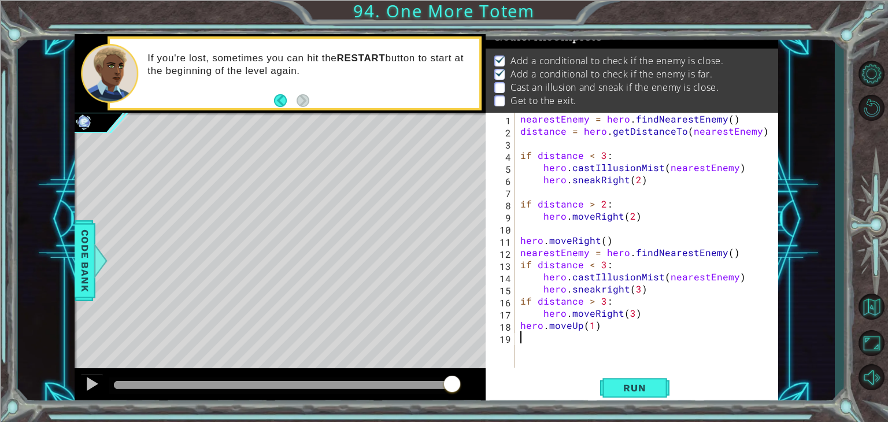
click at [530, 336] on div "nearestEnemy = hero . findNearestEnemy ( ) distance = hero . getDistanceTo ( ne…" at bounding box center [649, 252] width 263 height 279
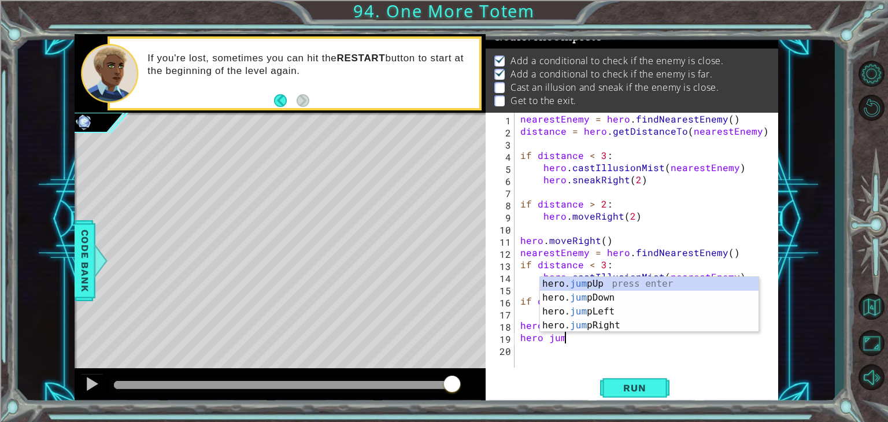
scroll to position [0, 2]
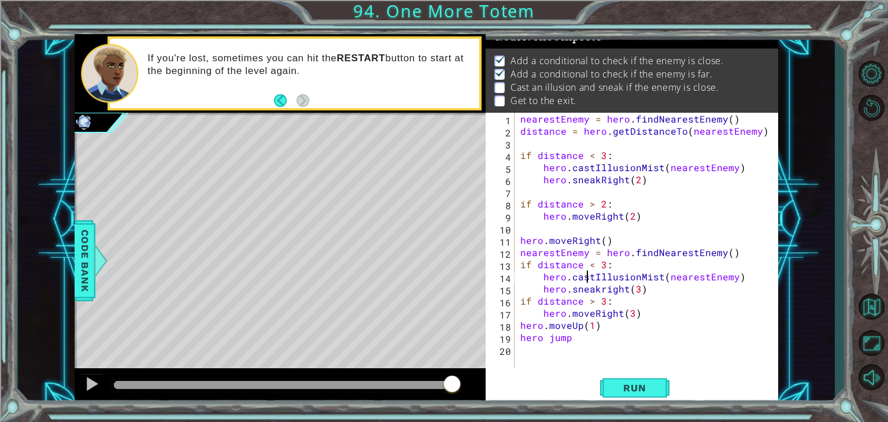
click at [589, 275] on div "nearestEnemy = hero . findNearestEnemy ( ) distance = hero . getDistanceTo ( ne…" at bounding box center [649, 252] width 263 height 279
click at [580, 336] on div "nearestEnemy = hero . findNearestEnemy ( ) distance = hero . getDistanceTo ( ne…" at bounding box center [649, 252] width 263 height 279
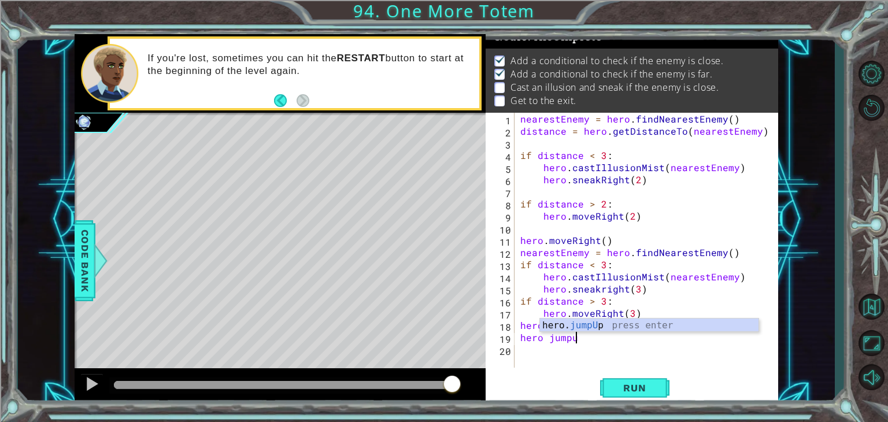
type textarea "hero jumpup"
click at [619, 328] on div "hero. jumpUp press enter" at bounding box center [649, 340] width 219 height 42
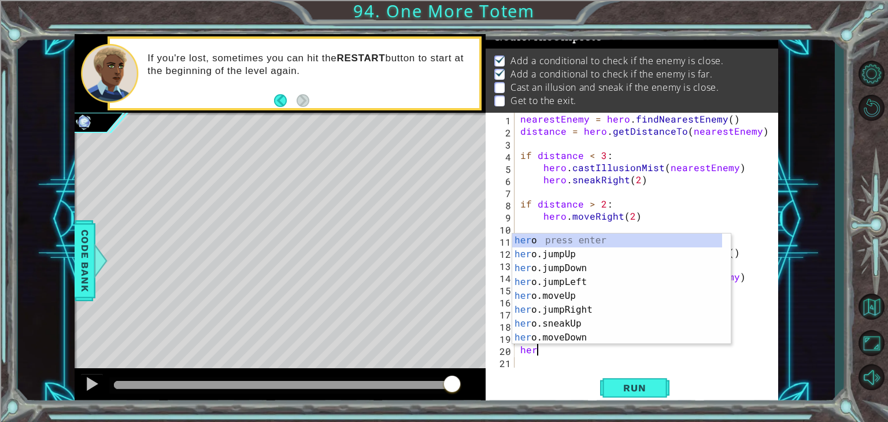
scroll to position [0, 0]
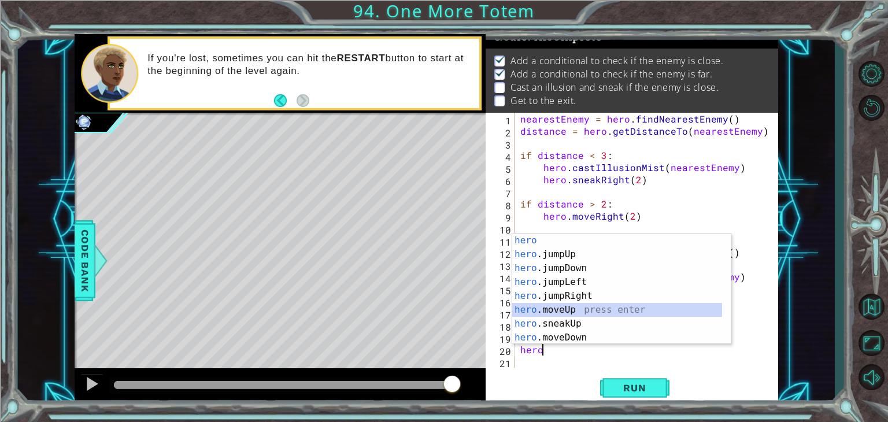
click at [553, 309] on div "hero press enter hero .jumpUp press enter hero .jumpDown press enter hero .jump…" at bounding box center [617, 303] width 210 height 139
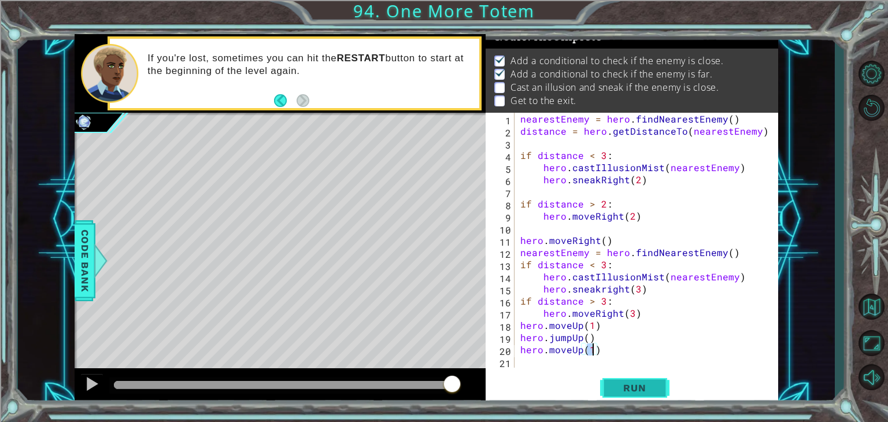
click at [626, 384] on span "Run" at bounding box center [635, 388] width 46 height 12
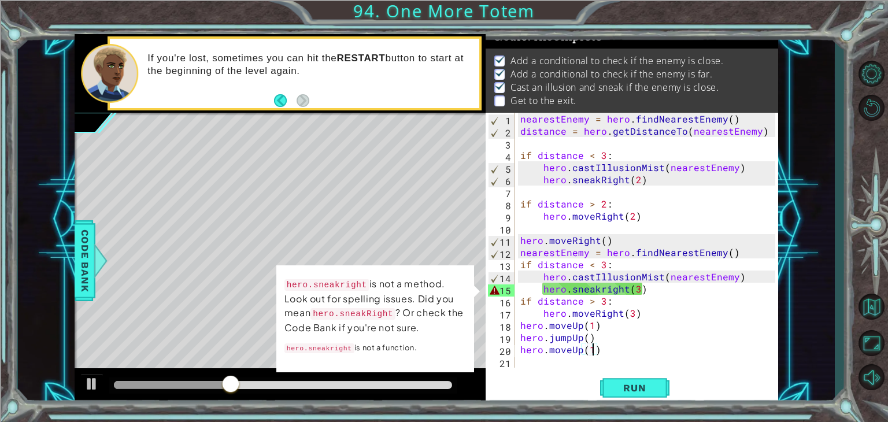
click at [603, 290] on div "nearestEnemy = hero . findNearestEnemy ( ) distance = hero . getDistanceTo ( ne…" at bounding box center [649, 252] width 263 height 279
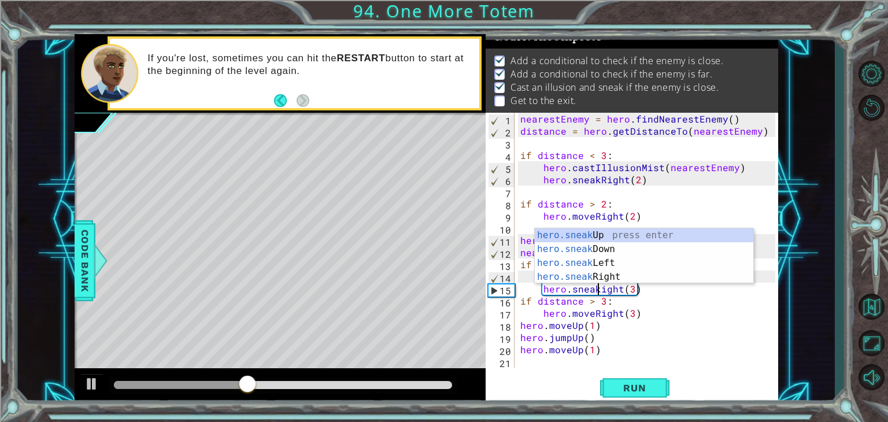
scroll to position [0, 5]
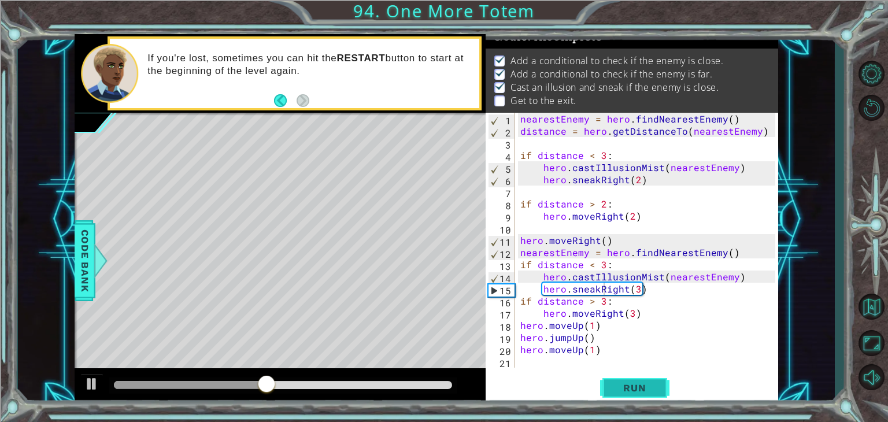
click at [652, 381] on button "Run" at bounding box center [634, 387] width 69 height 29
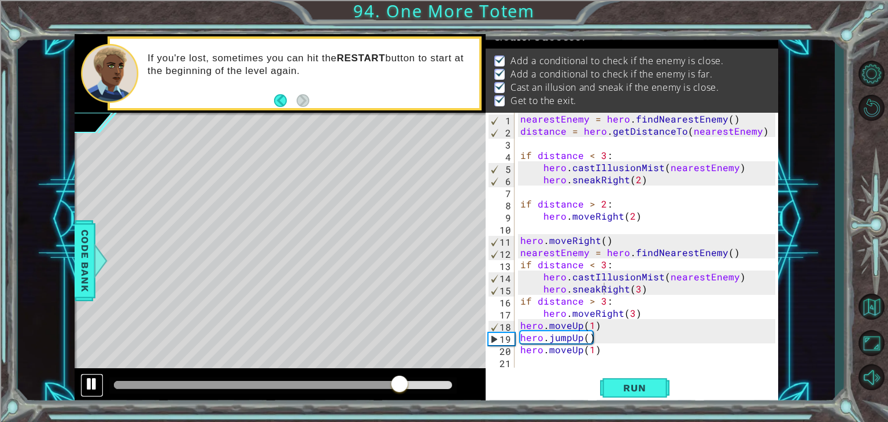
click at [89, 383] on div at bounding box center [91, 383] width 15 height 15
click at [601, 264] on div "nearestEnemy = hero . findNearestEnemy ( ) distance = hero . getDistanceTo ( ne…" at bounding box center [649, 252] width 263 height 279
click at [601, 263] on div "nearestEnemy = hero . findNearestEnemy ( ) distance = hero . getDistanceTo ( ne…" at bounding box center [649, 252] width 263 height 279
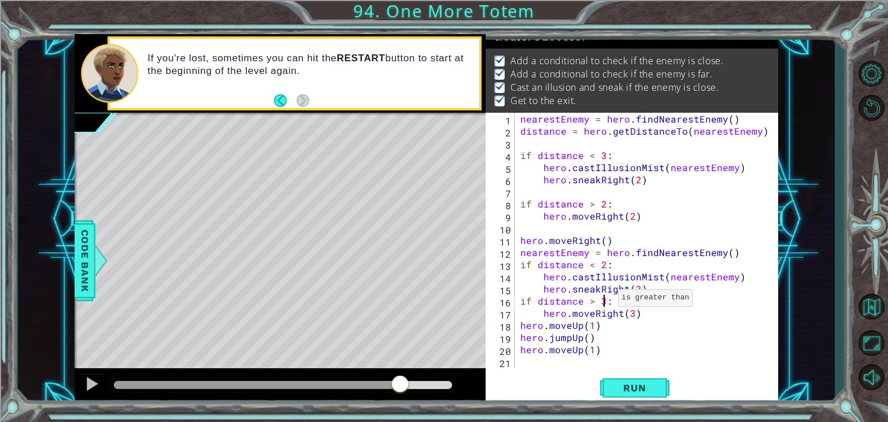
click at [604, 301] on div "nearestEnemy = hero . findNearestEnemy ( ) distance = hero . getDistanceTo ( ne…" at bounding box center [649, 252] width 263 height 279
click at [613, 388] on span "Run" at bounding box center [635, 388] width 46 height 12
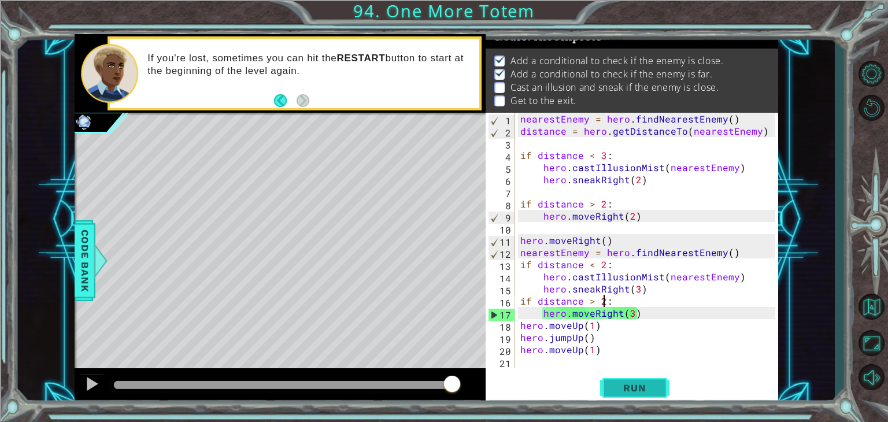
click at [613, 388] on span "Run" at bounding box center [635, 388] width 46 height 12
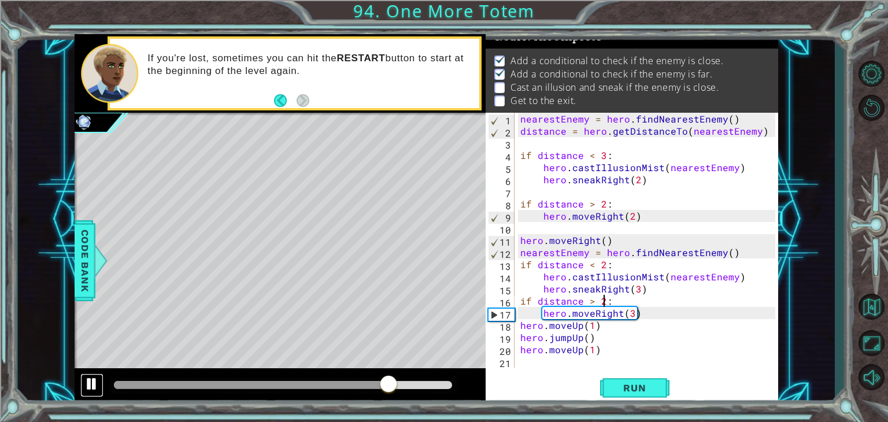
click at [90, 391] on div at bounding box center [91, 383] width 15 height 15
click at [591, 267] on div "nearestEnemy = hero . findNearestEnemy ( ) distance = hero . getDistanceTo ( ne…" at bounding box center [649, 252] width 263 height 279
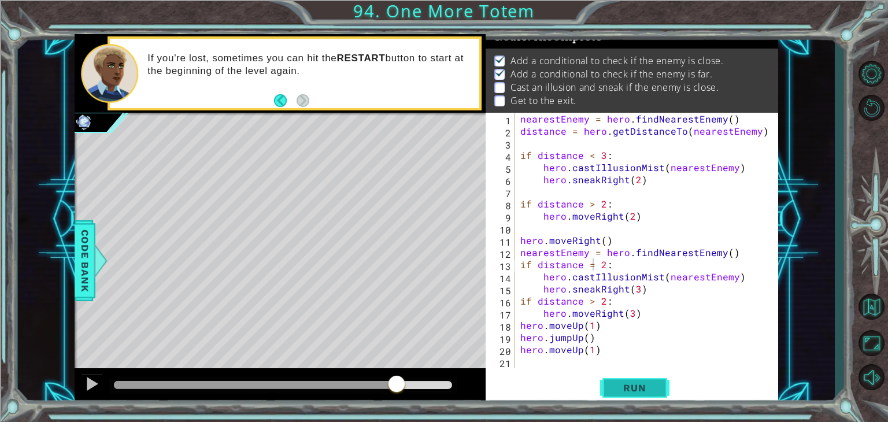
click at [645, 386] on span "Run" at bounding box center [635, 388] width 46 height 12
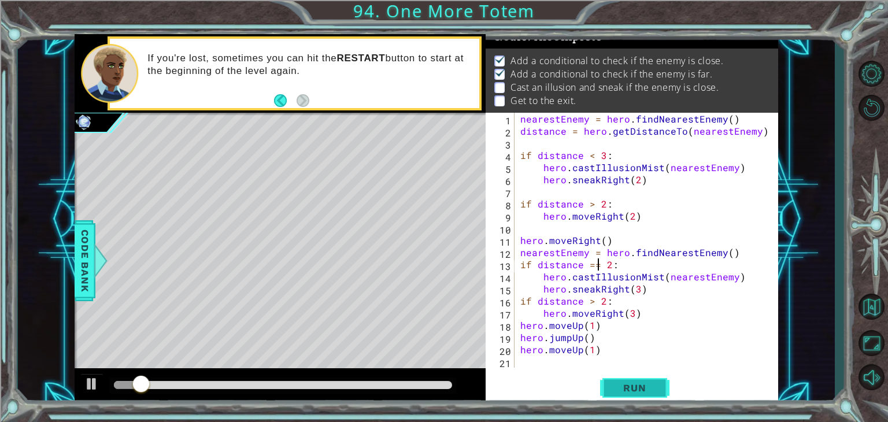
click at [642, 388] on span "Run" at bounding box center [635, 388] width 46 height 12
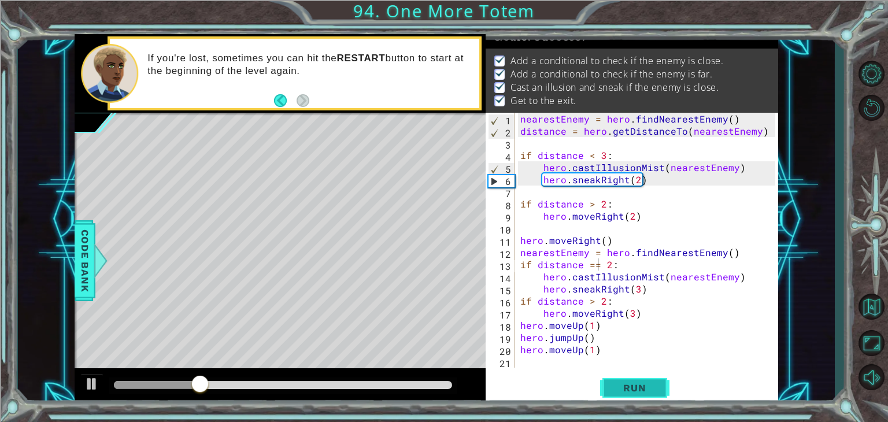
drag, startPoint x: 656, startPoint y: 375, endPoint x: 648, endPoint y: 375, distance: 8.1
click at [648, 375] on button "Run" at bounding box center [634, 387] width 69 height 29
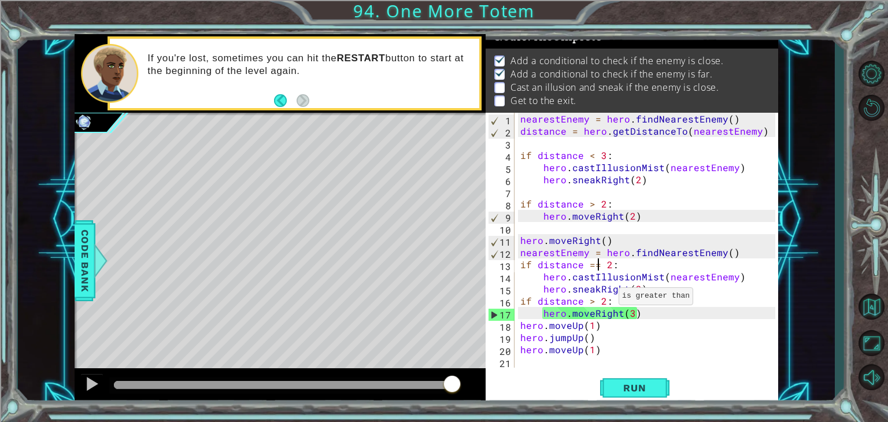
click at [605, 299] on div "nearestEnemy = hero . findNearestEnemy ( ) distance = hero . getDistanceTo ( ne…" at bounding box center [649, 252] width 263 height 279
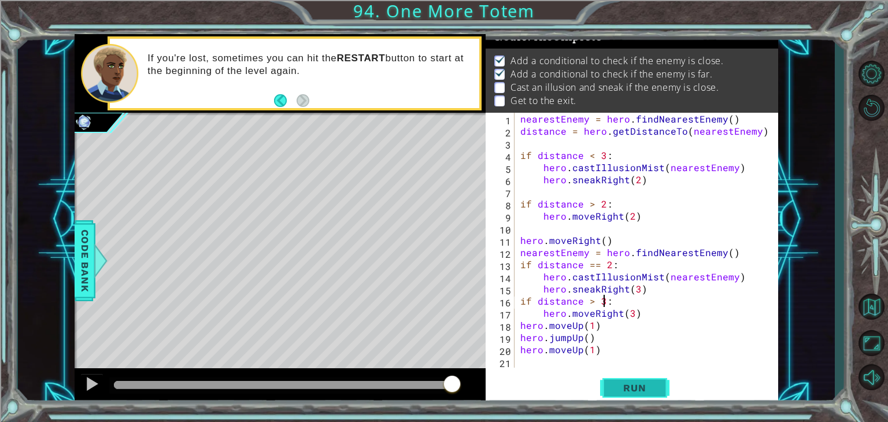
click at [627, 395] on button "Run" at bounding box center [634, 387] width 69 height 29
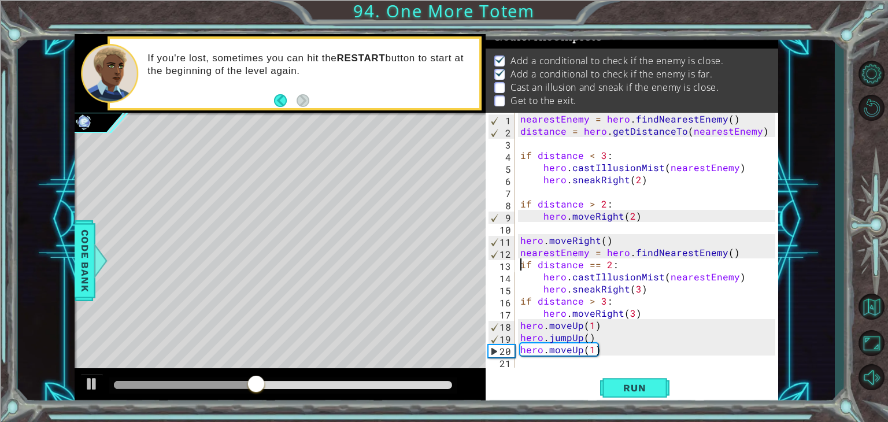
click at [521, 266] on div "nearestEnemy = hero . findNearestEnemy ( ) distance = hero . getDistanceTo ( ne…" at bounding box center [649, 252] width 263 height 279
type textarea "if distance == 2:"
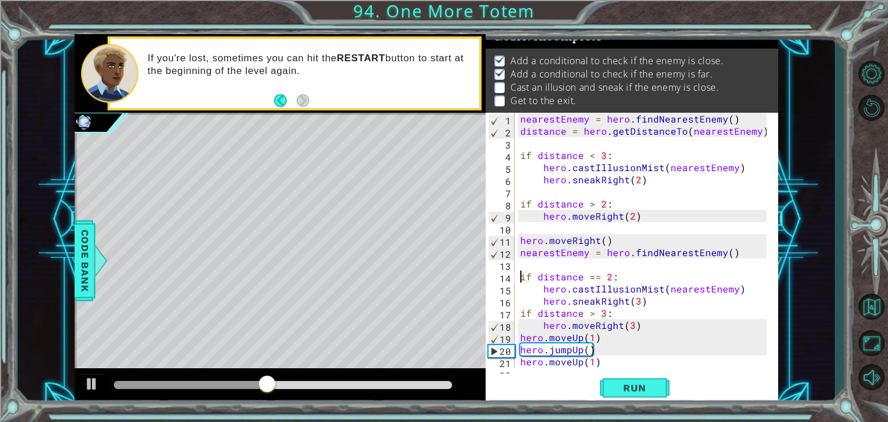
click at [526, 262] on div "nearestEnemy = hero . findNearestEnemy ( ) distance = hero . getDistanceTo ( ne…" at bounding box center [645, 252] width 254 height 279
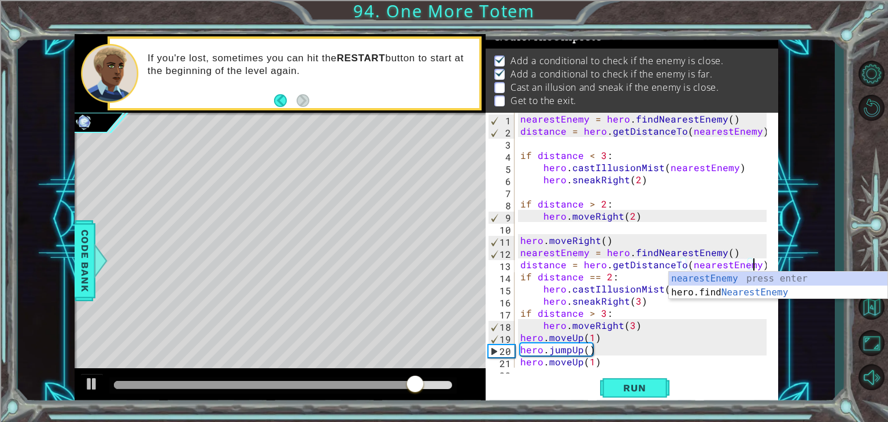
scroll to position [0, 14]
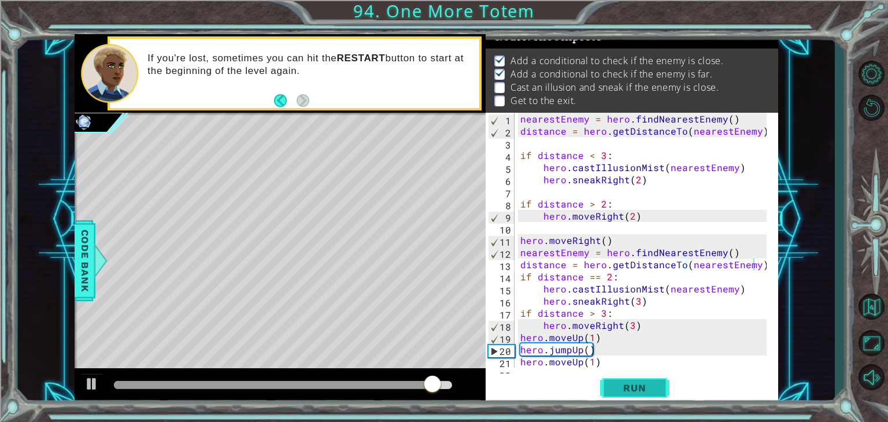
click at [639, 389] on span "Run" at bounding box center [635, 388] width 46 height 12
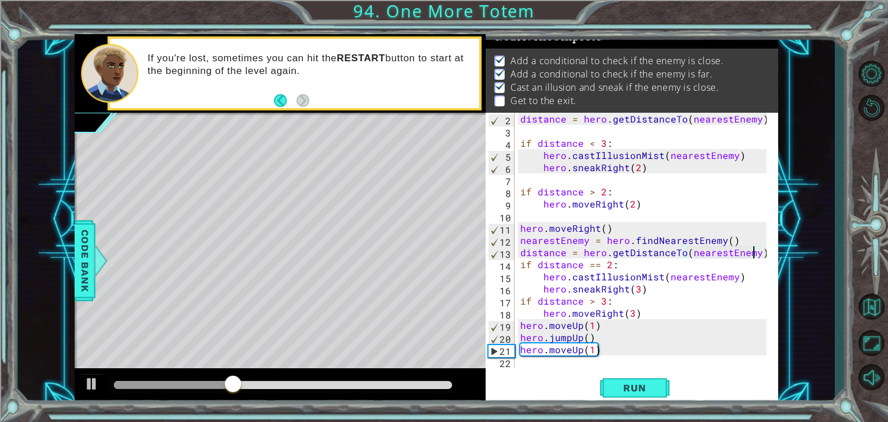
scroll to position [12, 0]
click at [639, 394] on span "Run" at bounding box center [635, 388] width 46 height 12
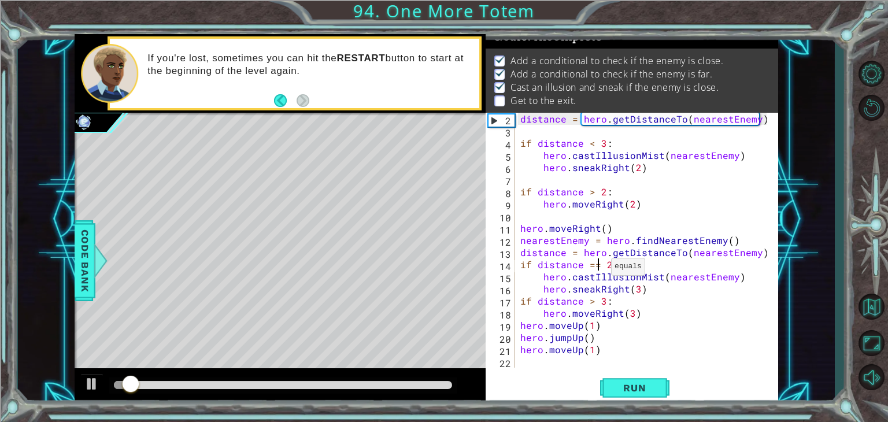
click at [597, 269] on div "distance = hero . getDistanceTo ( nearestEnemy ) if distance < 3 : hero . castI…" at bounding box center [645, 252] width 254 height 279
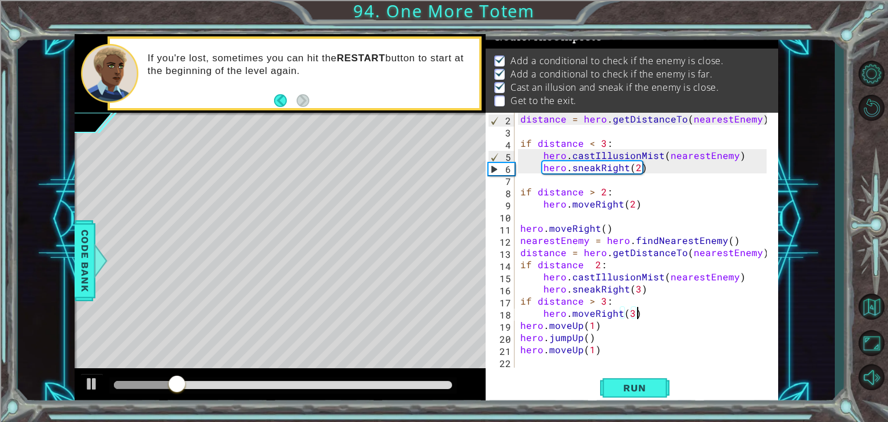
click at [694, 319] on div "distance = hero . getDistanceTo ( nearestEnemy ) if distance < 3 : hero . castI…" at bounding box center [645, 252] width 254 height 279
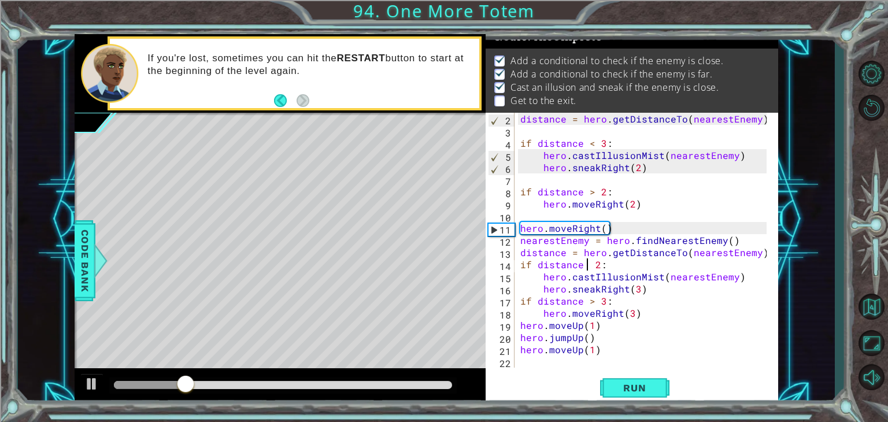
click at [590, 267] on div "distance = hero . getDistanceTo ( nearestEnemy ) if distance < 3 : hero . castI…" at bounding box center [645, 252] width 254 height 279
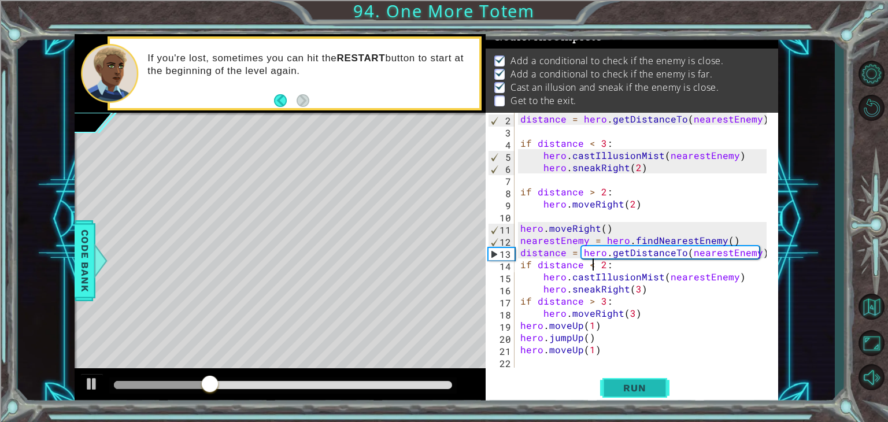
click at [645, 385] on span "Run" at bounding box center [635, 388] width 46 height 12
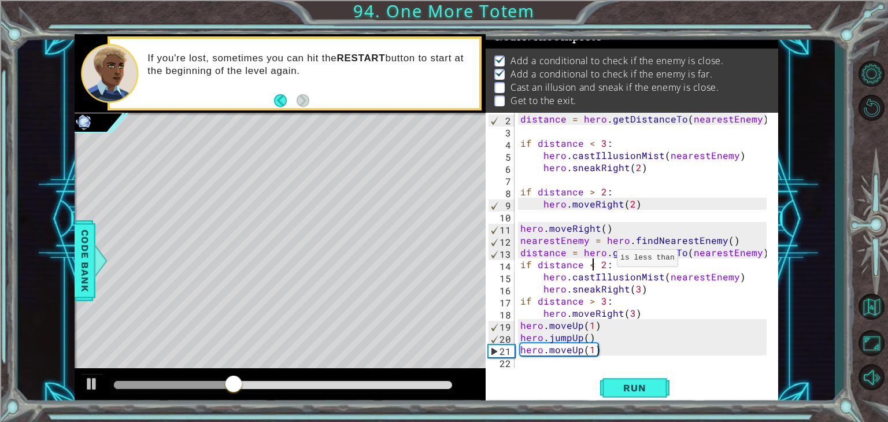
click at [603, 261] on div "distance = hero . getDistanceTo ( nearestEnemy ) if distance < 3 : hero . castI…" at bounding box center [645, 252] width 254 height 279
click at [602, 305] on div "distance = hero . getDistanceTo ( nearestEnemy ) if distance < 3 : hero . castI…" at bounding box center [645, 252] width 254 height 279
type textarea "if distance > 2:"
click at [627, 387] on span "Run" at bounding box center [635, 388] width 46 height 12
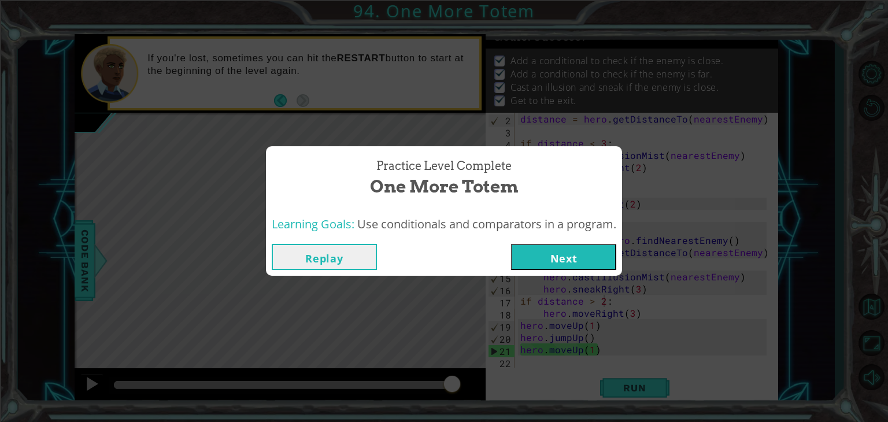
click at [576, 260] on button "Next" at bounding box center [563, 257] width 105 height 26
